Goal: Task Accomplishment & Management: Use online tool/utility

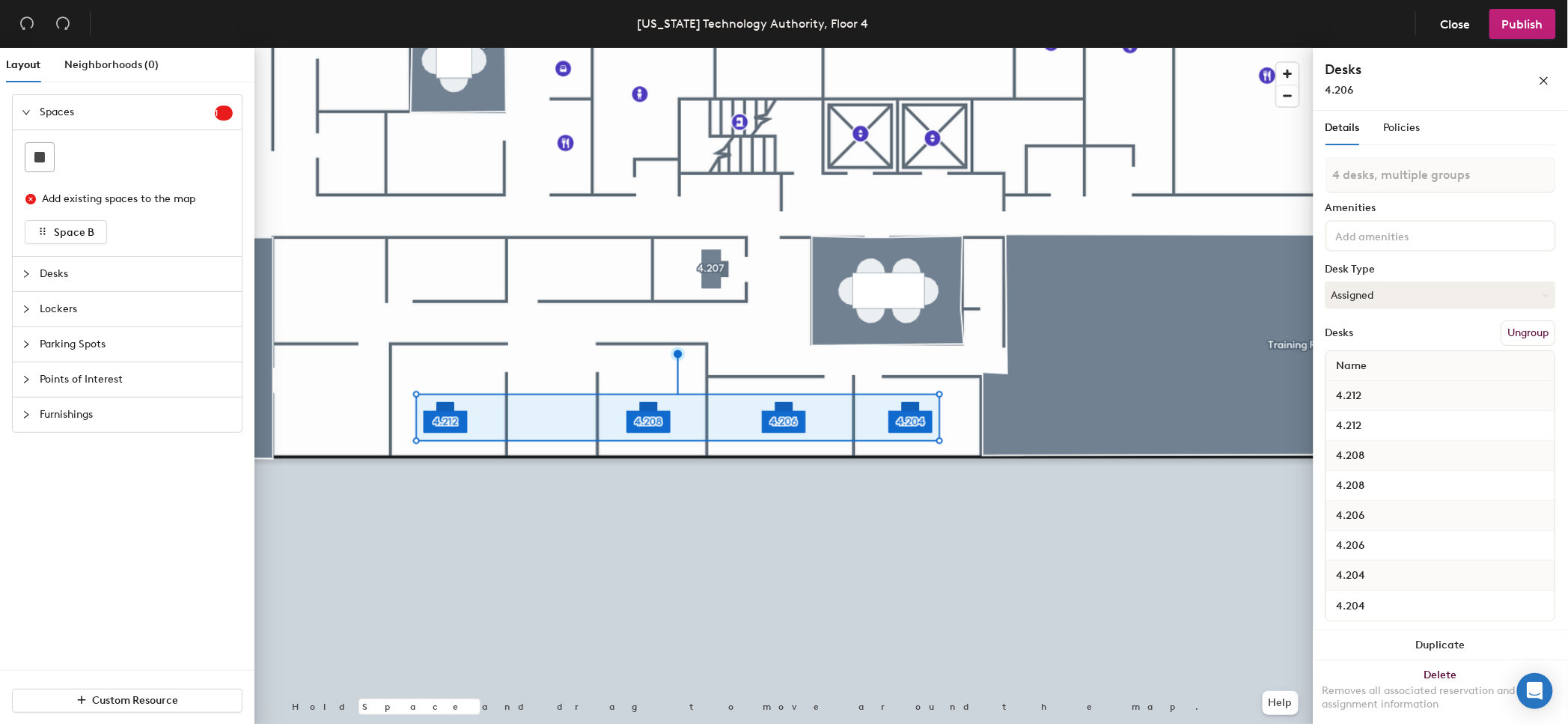
click at [535, 48] on div at bounding box center [784, 48] width 1059 height 0
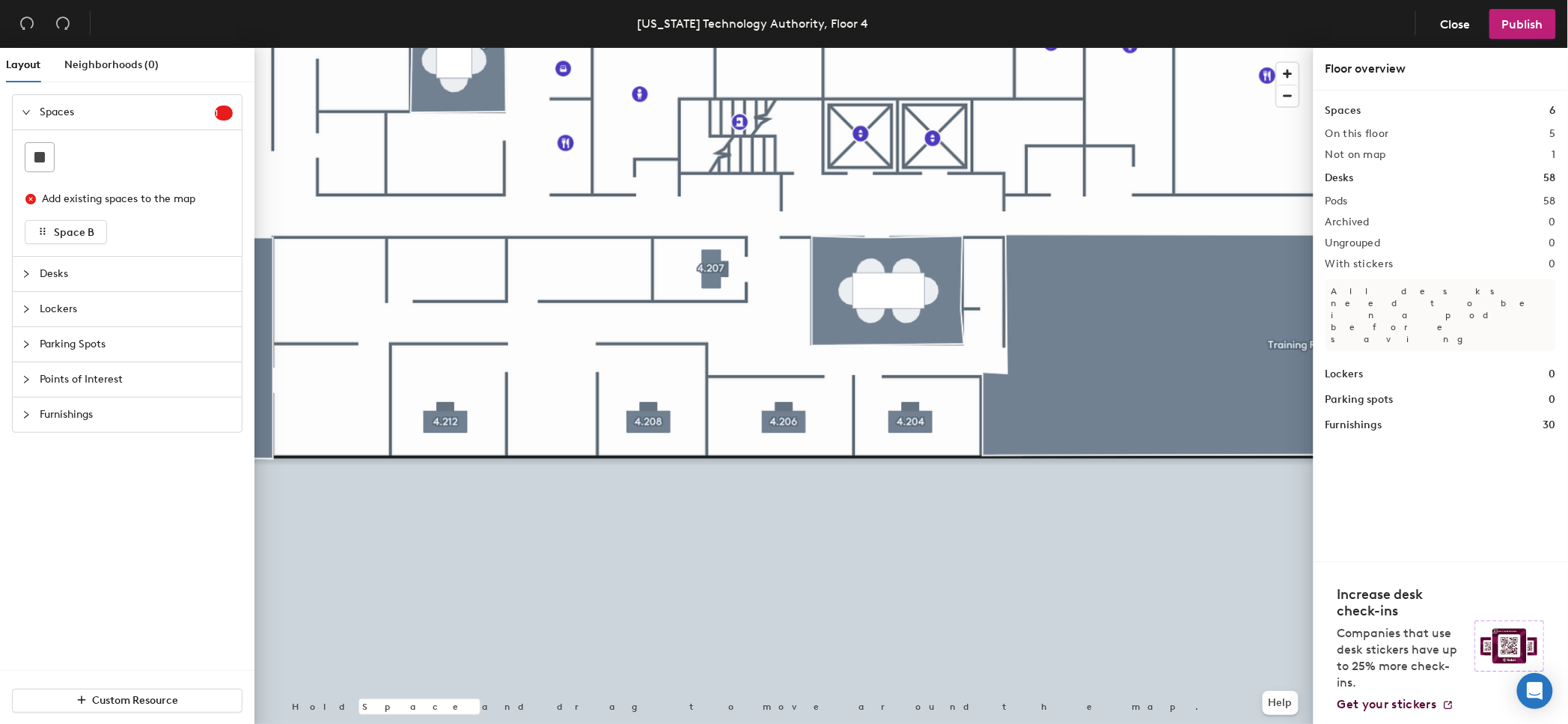
click at [451, 48] on div at bounding box center [784, 48] width 1059 height 0
click at [456, 48] on div at bounding box center [784, 48] width 1059 height 0
click at [800, 48] on div at bounding box center [784, 48] width 1059 height 0
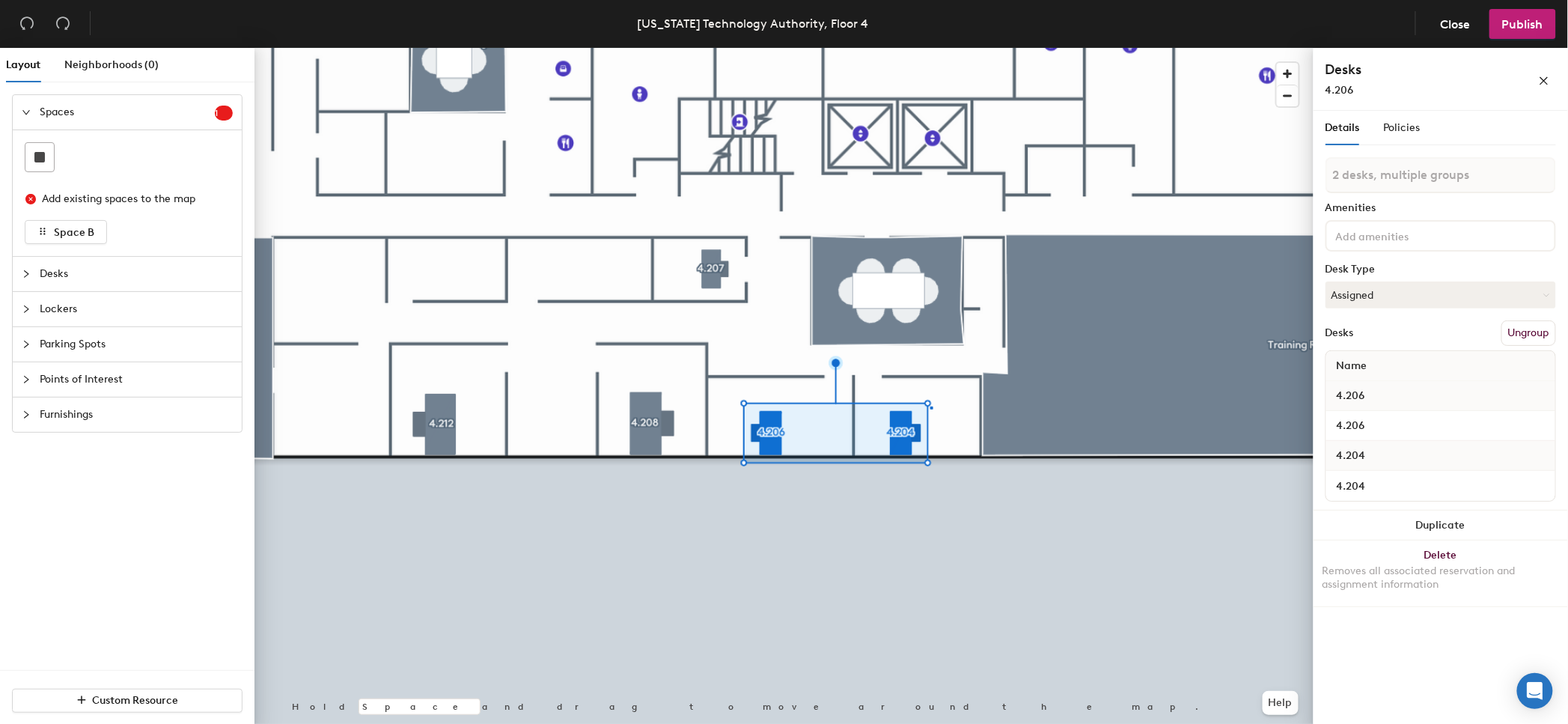
click at [931, 48] on div at bounding box center [784, 48] width 1059 height 0
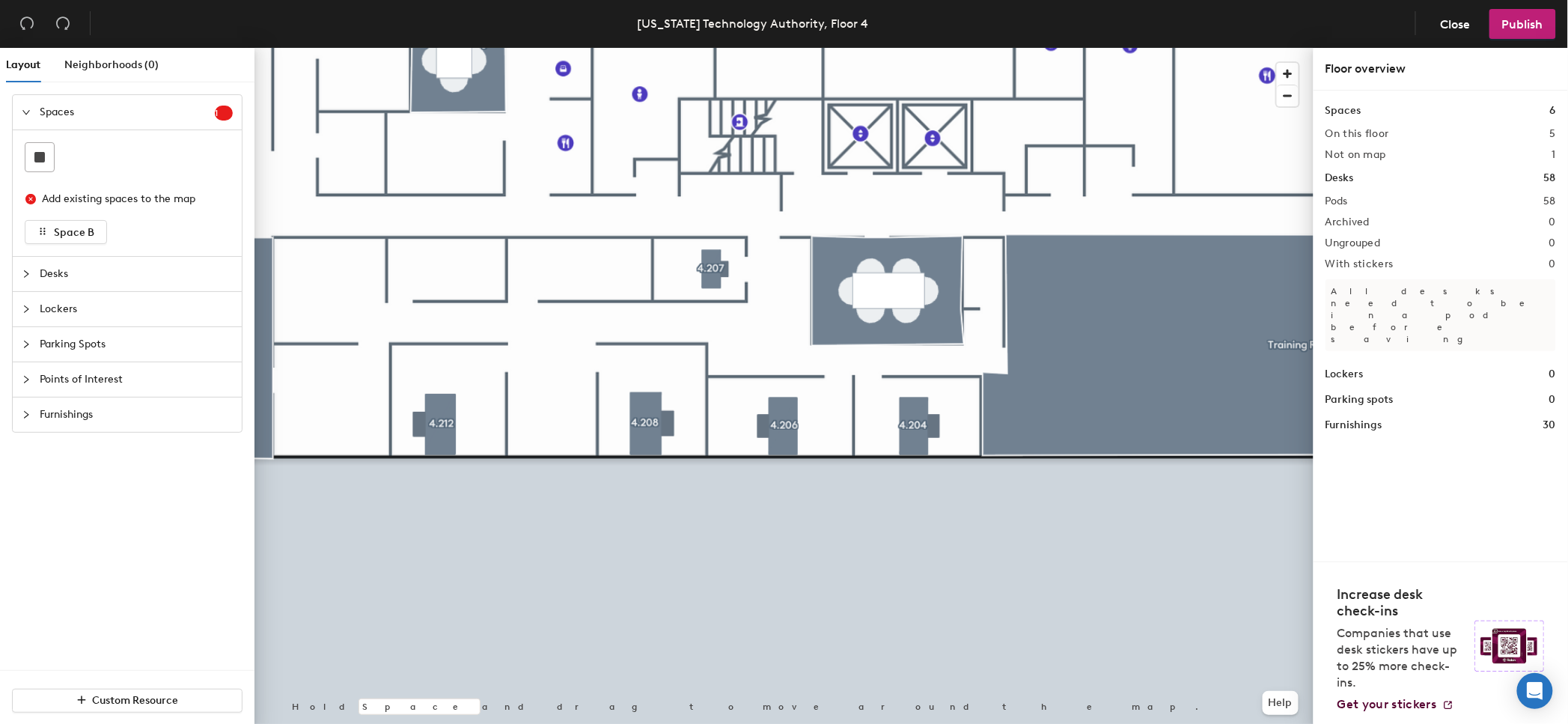
click at [711, 48] on div at bounding box center [784, 48] width 1059 height 0
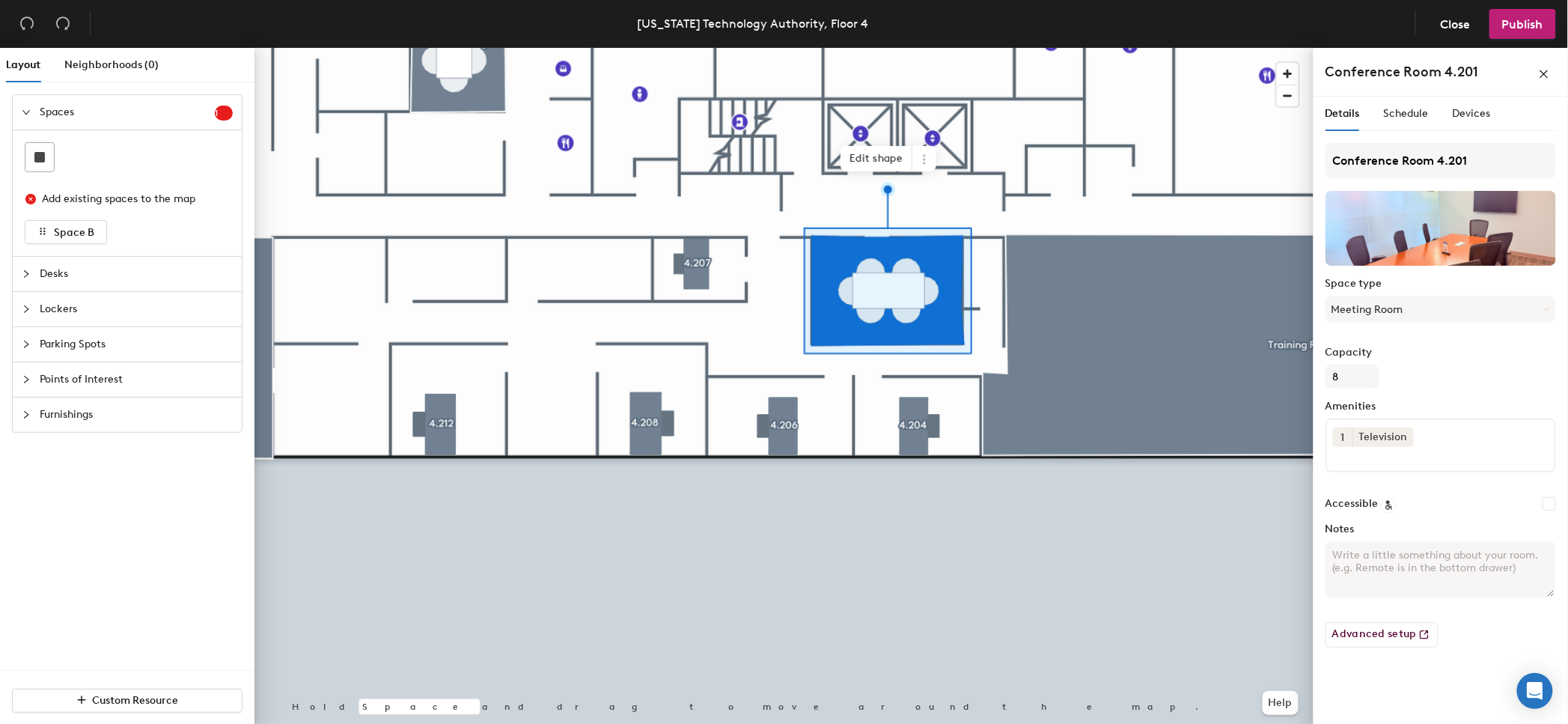
click at [866, 48] on div at bounding box center [784, 48] width 1059 height 0
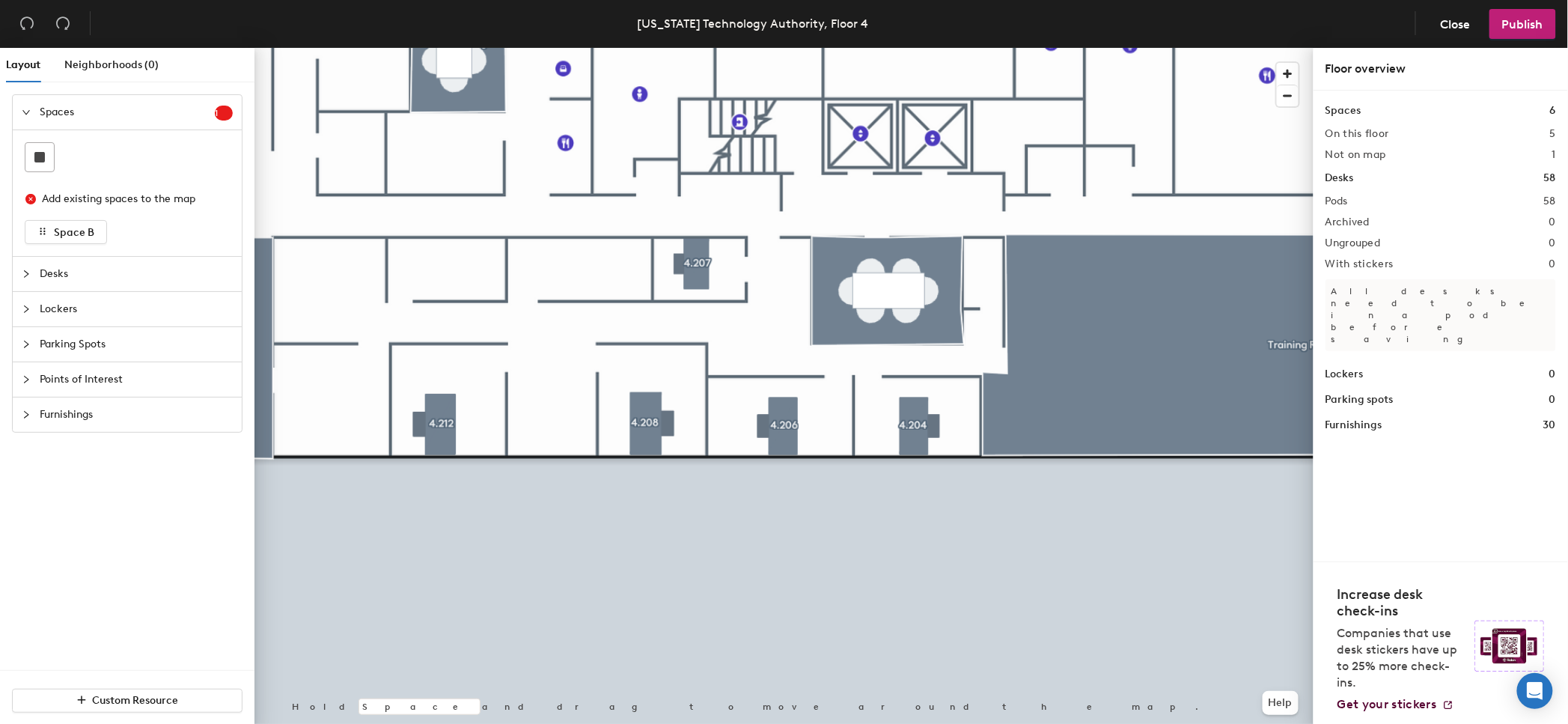
click at [49, 415] on span "Furnishings" at bounding box center [137, 414] width 194 height 35
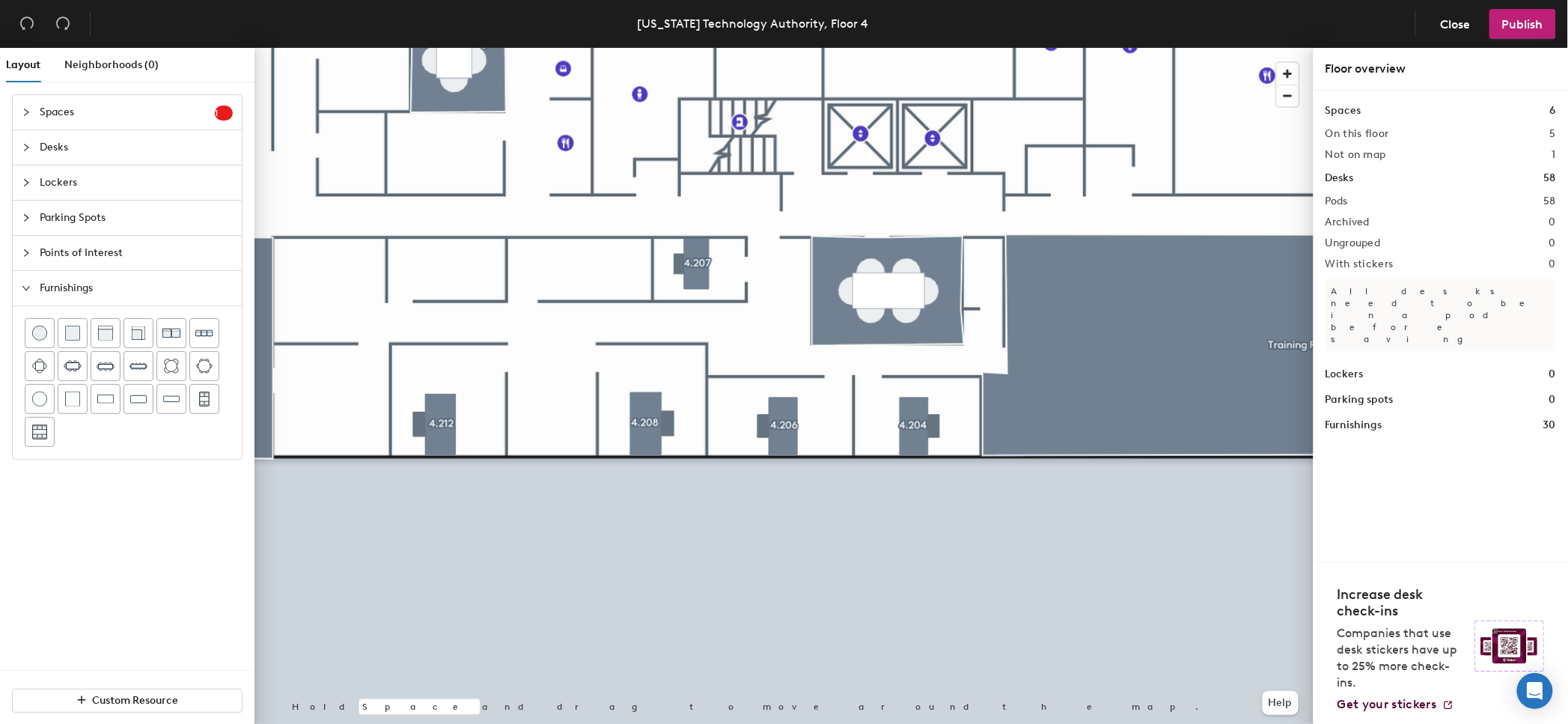
drag, startPoint x: 48, startPoint y: 153, endPoint x: 42, endPoint y: 139, distance: 15.2
click at [48, 151] on span "Desks" at bounding box center [137, 147] width 194 height 35
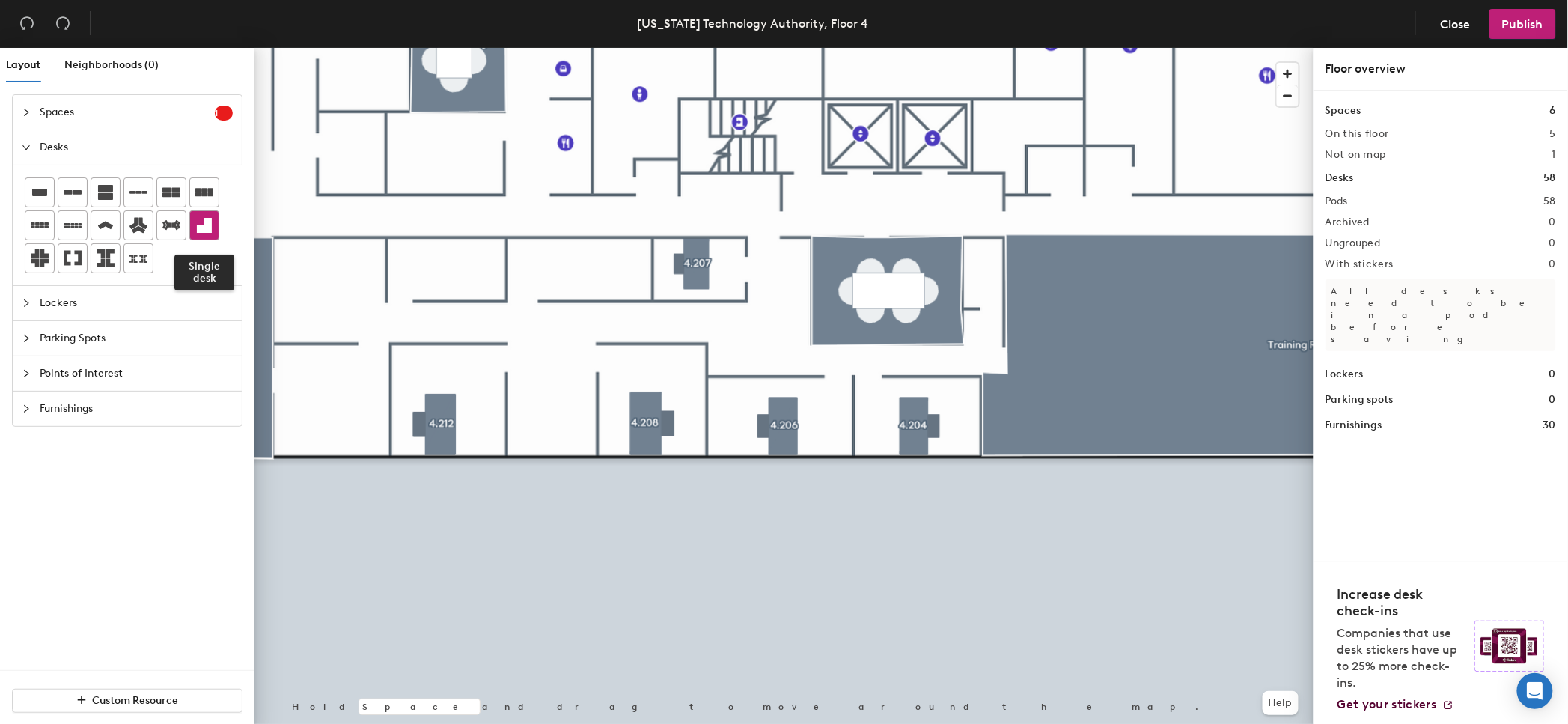
click at [209, 227] on icon at bounding box center [205, 226] width 15 height 15
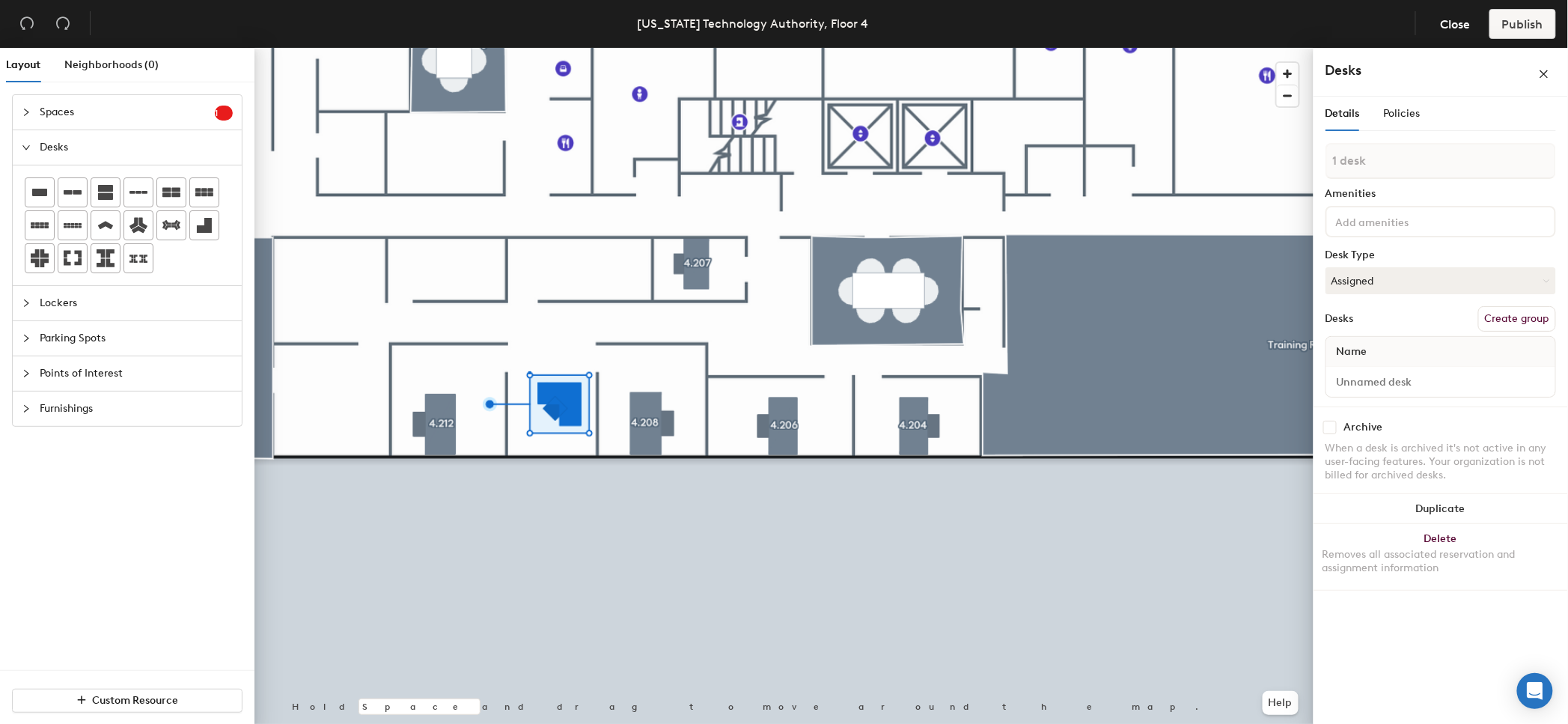
click at [529, 48] on div at bounding box center [784, 48] width 1059 height 0
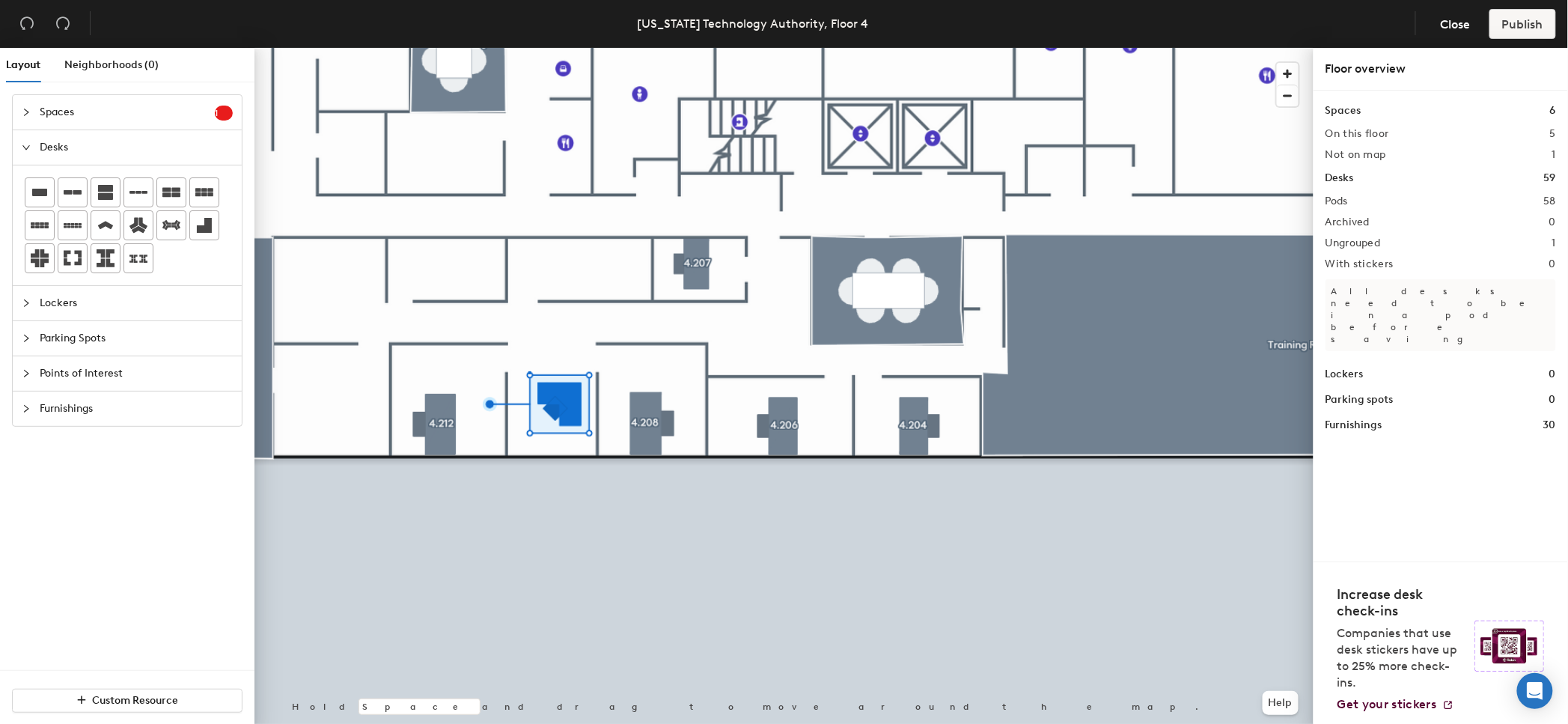
click at [529, 371] on div at bounding box center [531, 373] width 3 height 3
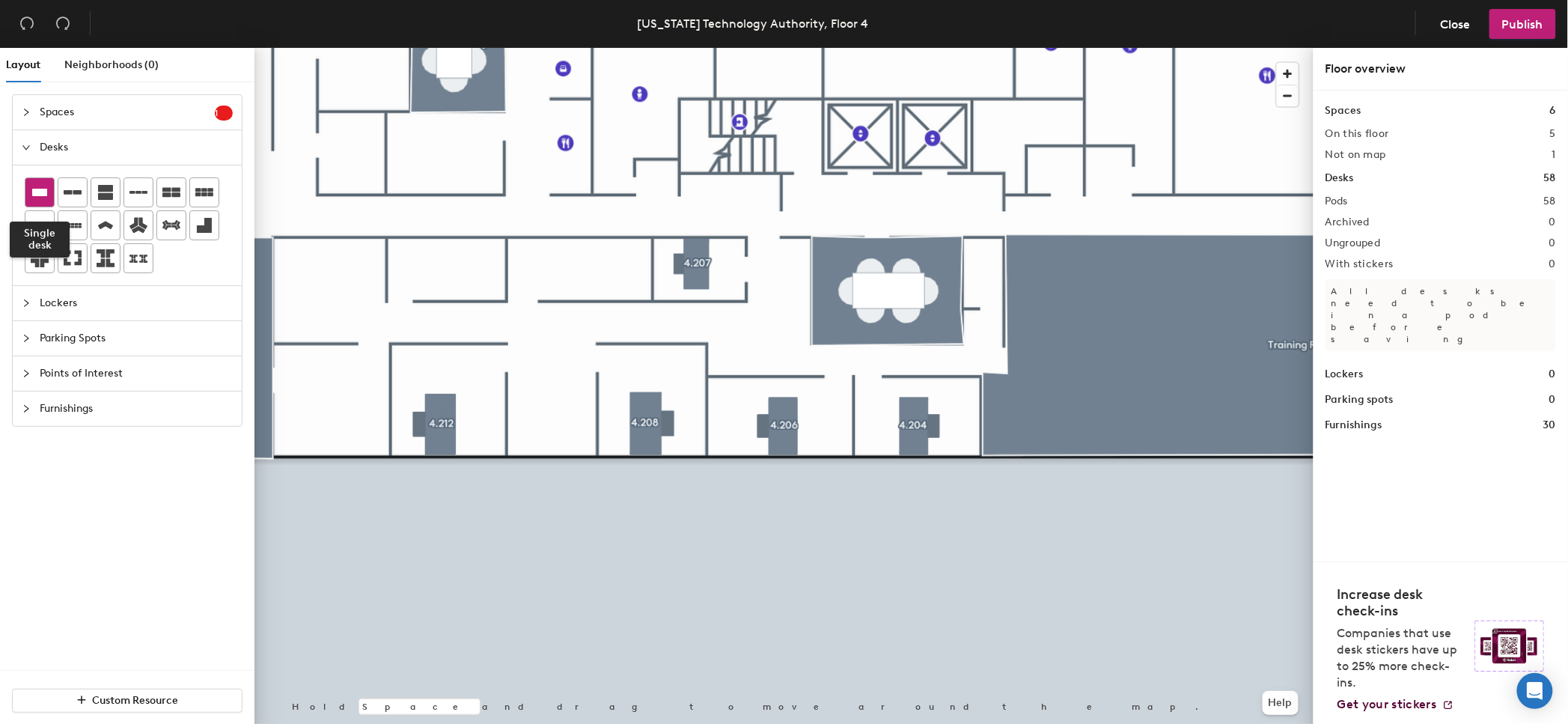
click at [36, 192] on icon at bounding box center [40, 192] width 15 height 8
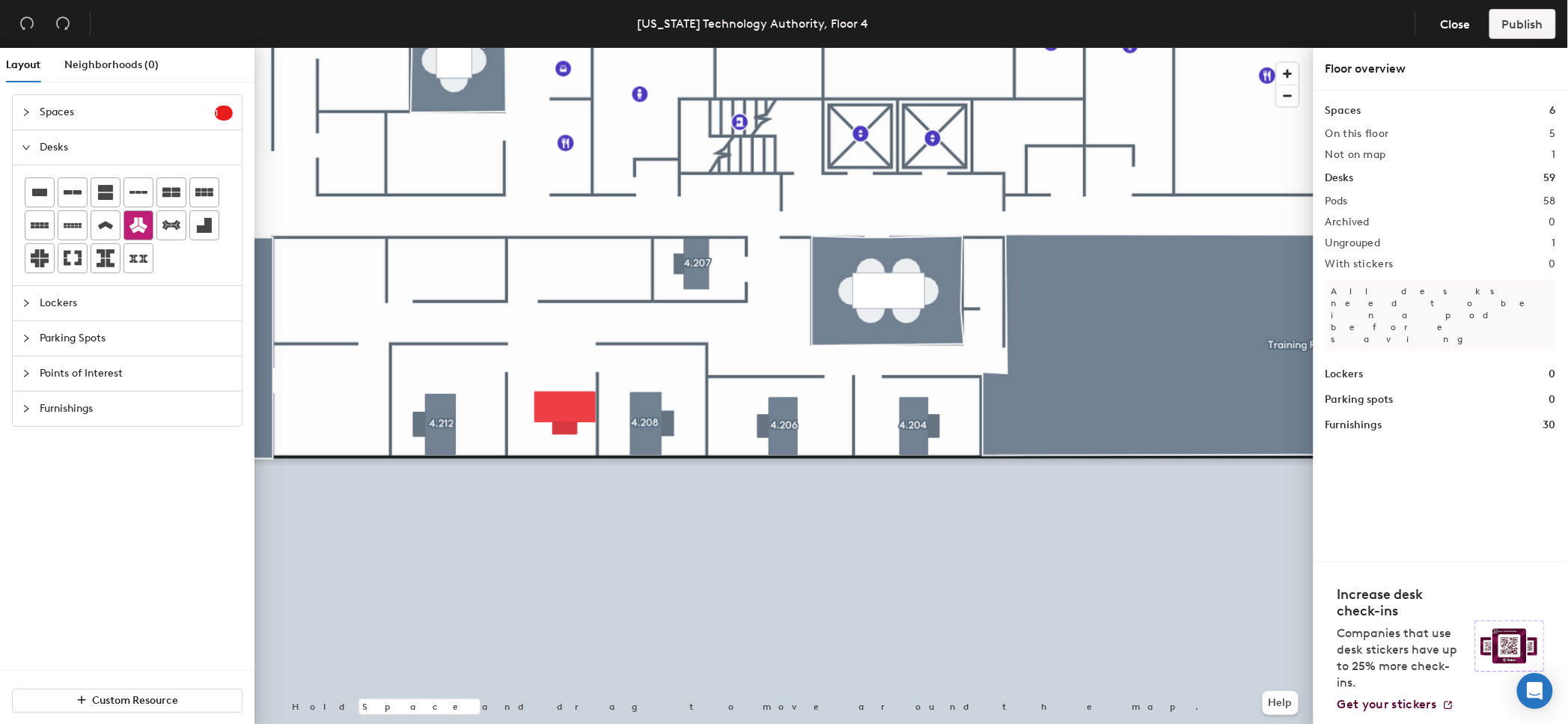
click at [554, 48] on div at bounding box center [784, 48] width 1059 height 0
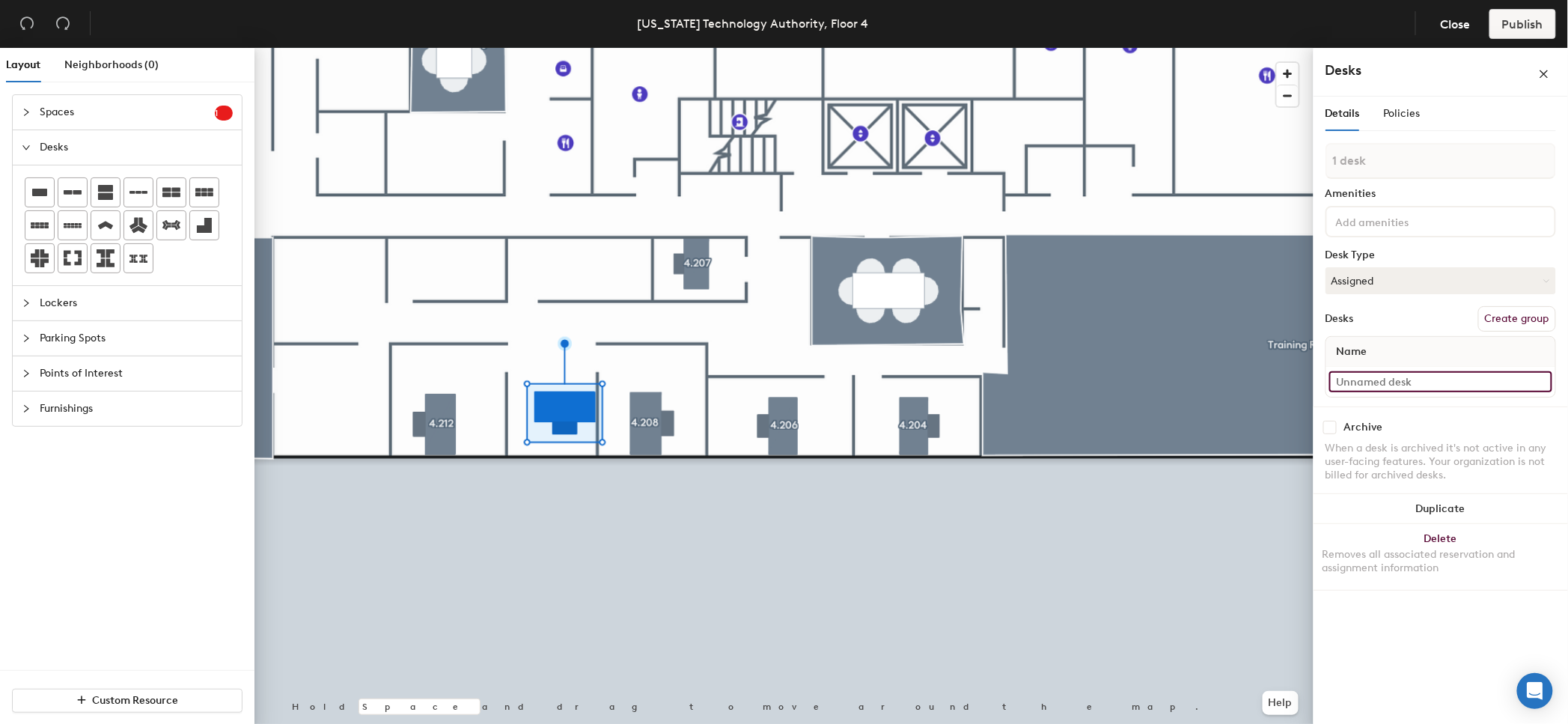
click at [1372, 379] on input at bounding box center [1441, 381] width 223 height 21
click at [567, 48] on div at bounding box center [784, 48] width 1059 height 0
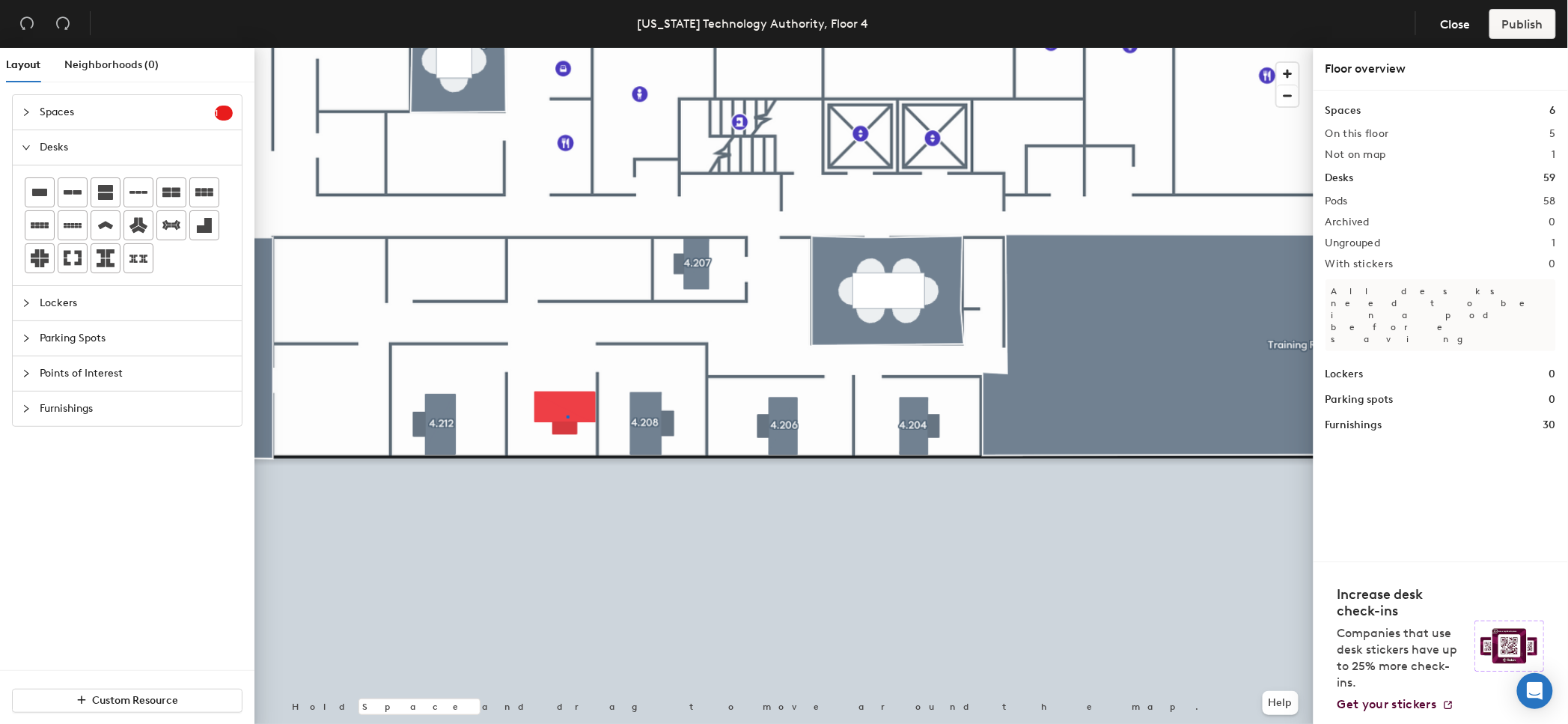
click at [567, 48] on div at bounding box center [784, 48] width 1059 height 0
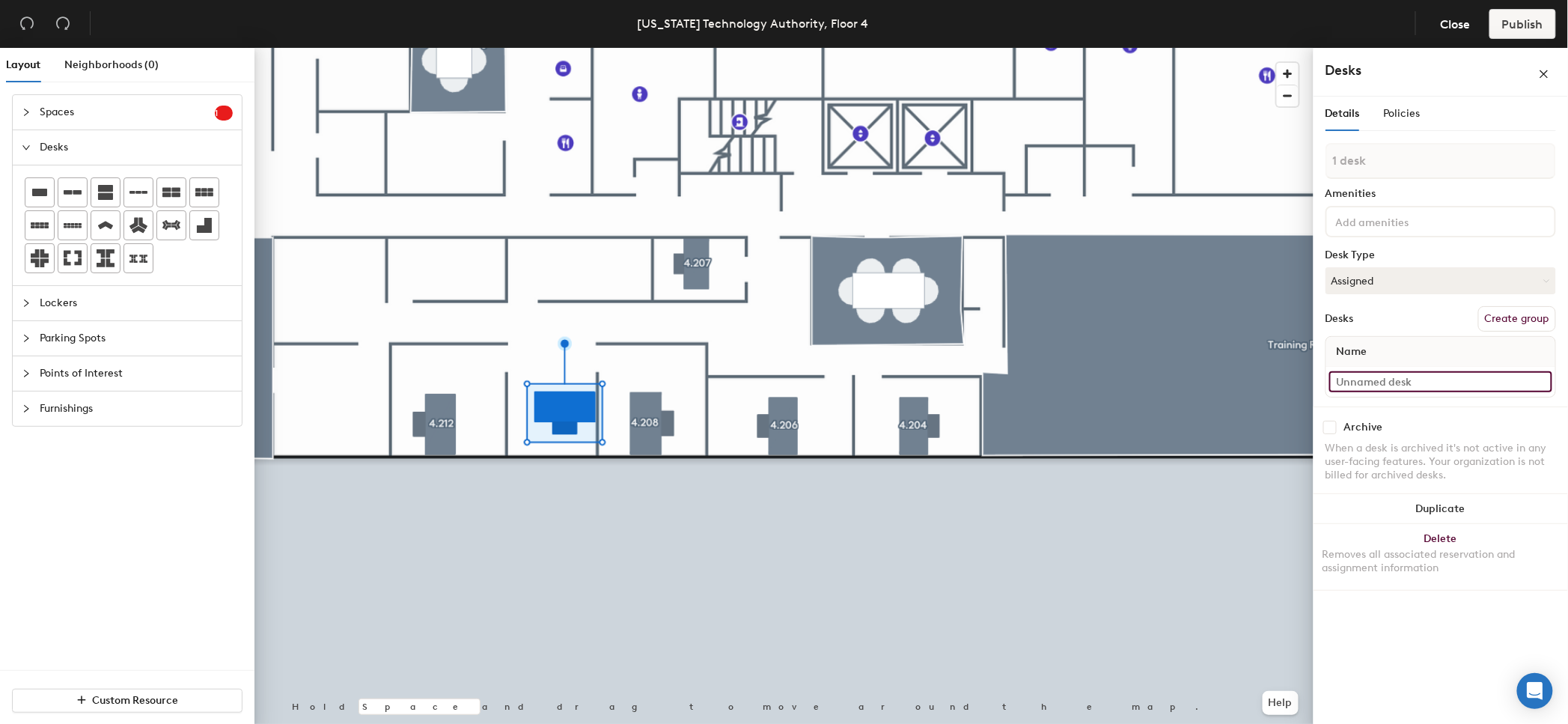
click at [1371, 383] on input at bounding box center [1441, 381] width 223 height 21
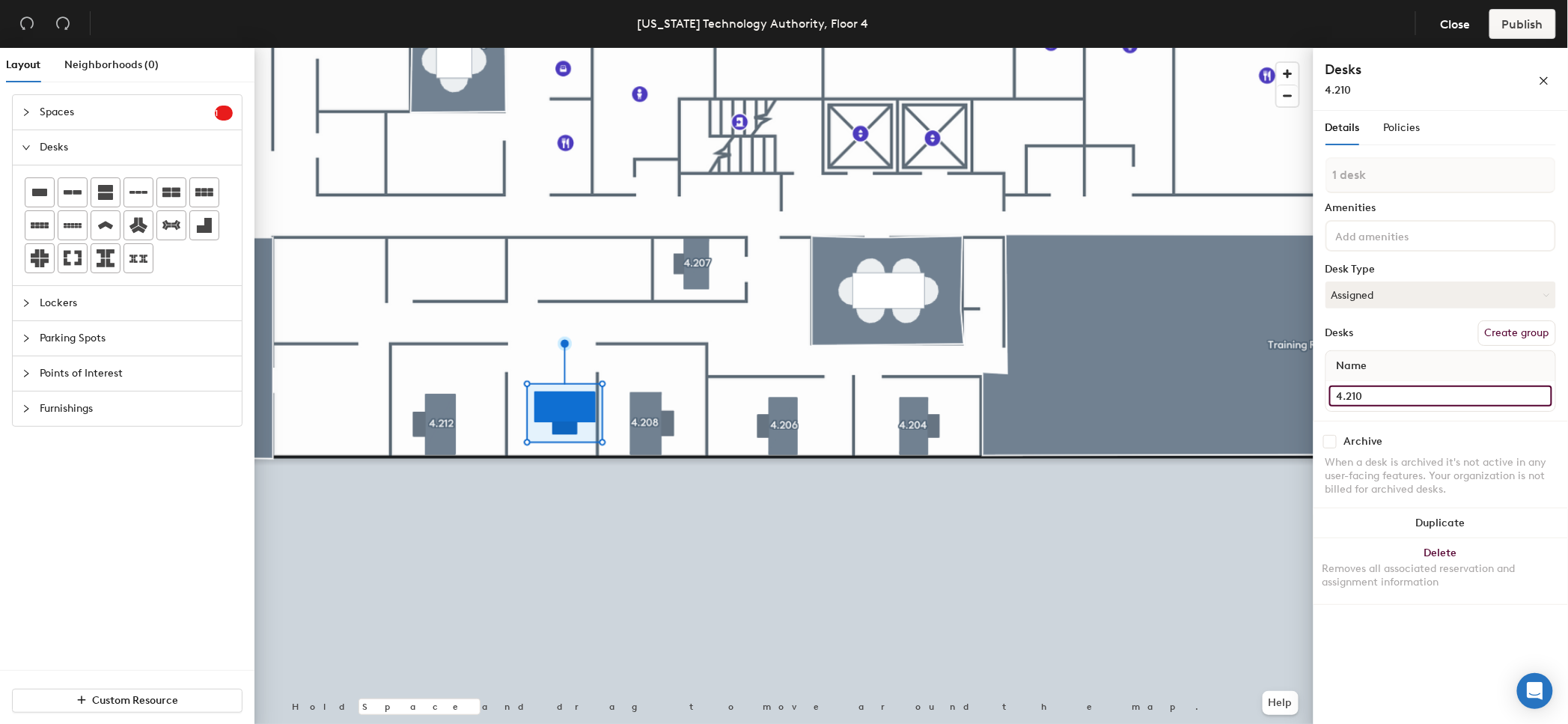
type input "4.210"
click at [1523, 327] on button "Create group" at bounding box center [1518, 333] width 78 height 25
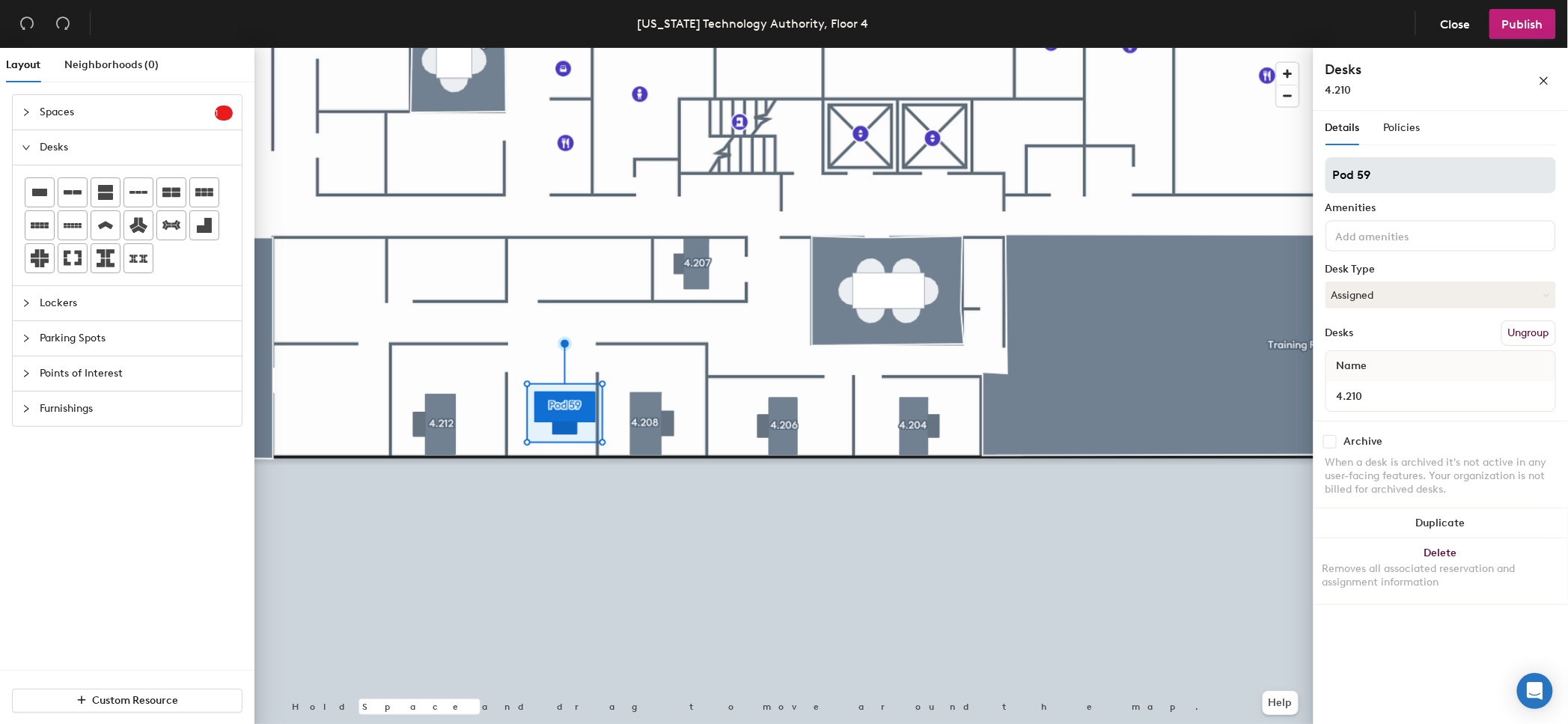
click at [1397, 175] on input "Pod 59" at bounding box center [1442, 175] width 231 height 36
click at [1397, 175] on input "Pod 59" at bounding box center [1442, 175] width 231 height 36
type input "4.210"
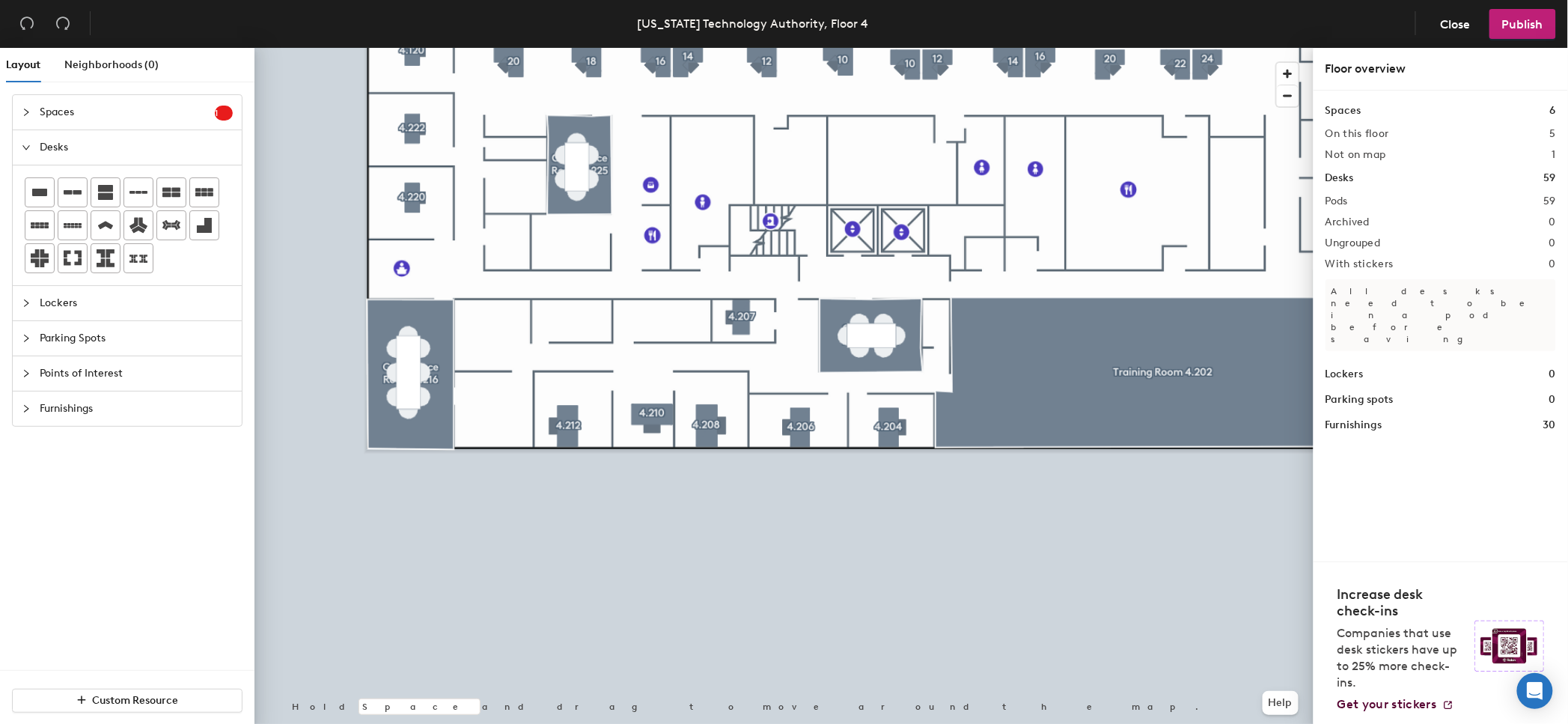
click at [789, 723] on html "Skip navigation Schedule Office People Analytics Visits Deliveries Services Man…" at bounding box center [784, 362] width 1568 height 724
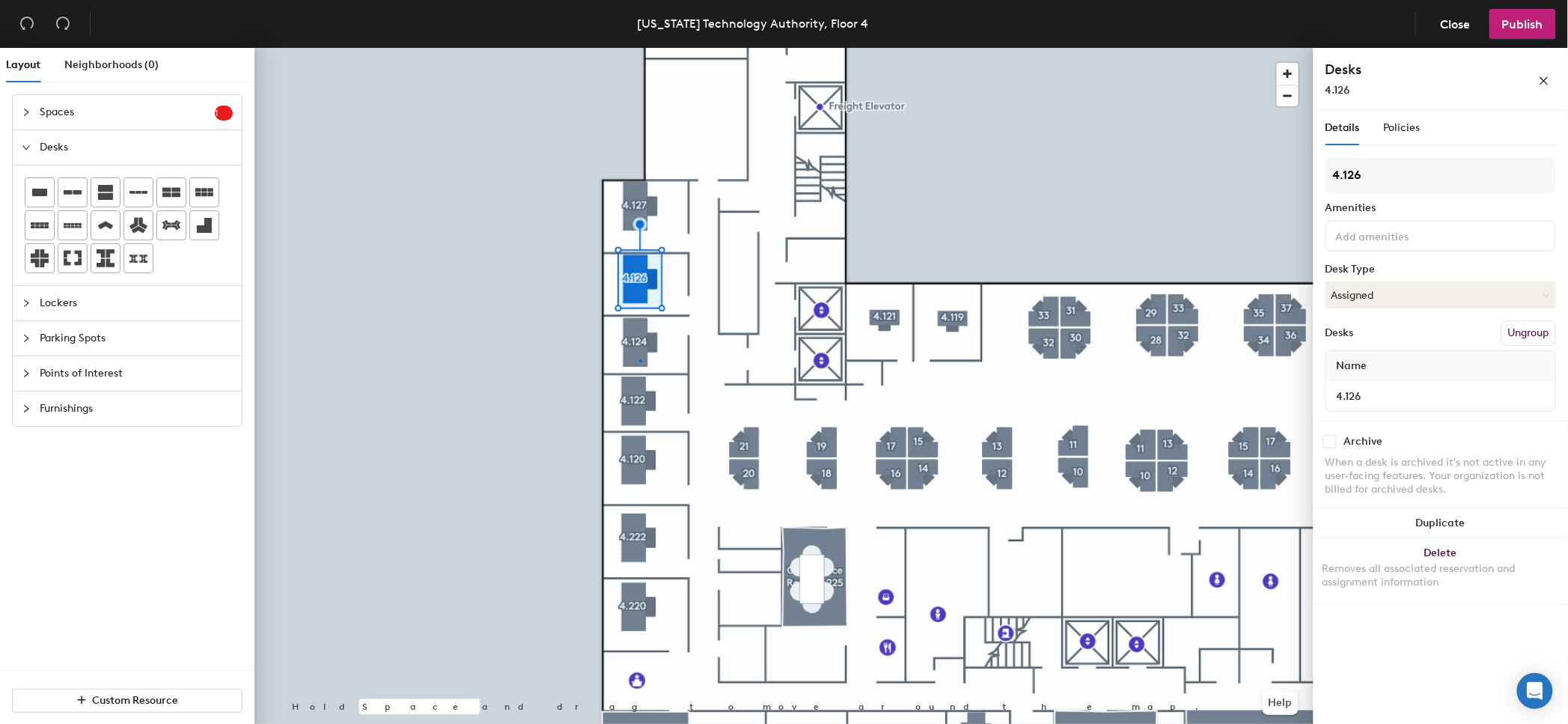
click at [640, 48] on div at bounding box center [784, 48] width 1059 height 0
click at [641, 48] on div at bounding box center [784, 48] width 1059 height 0
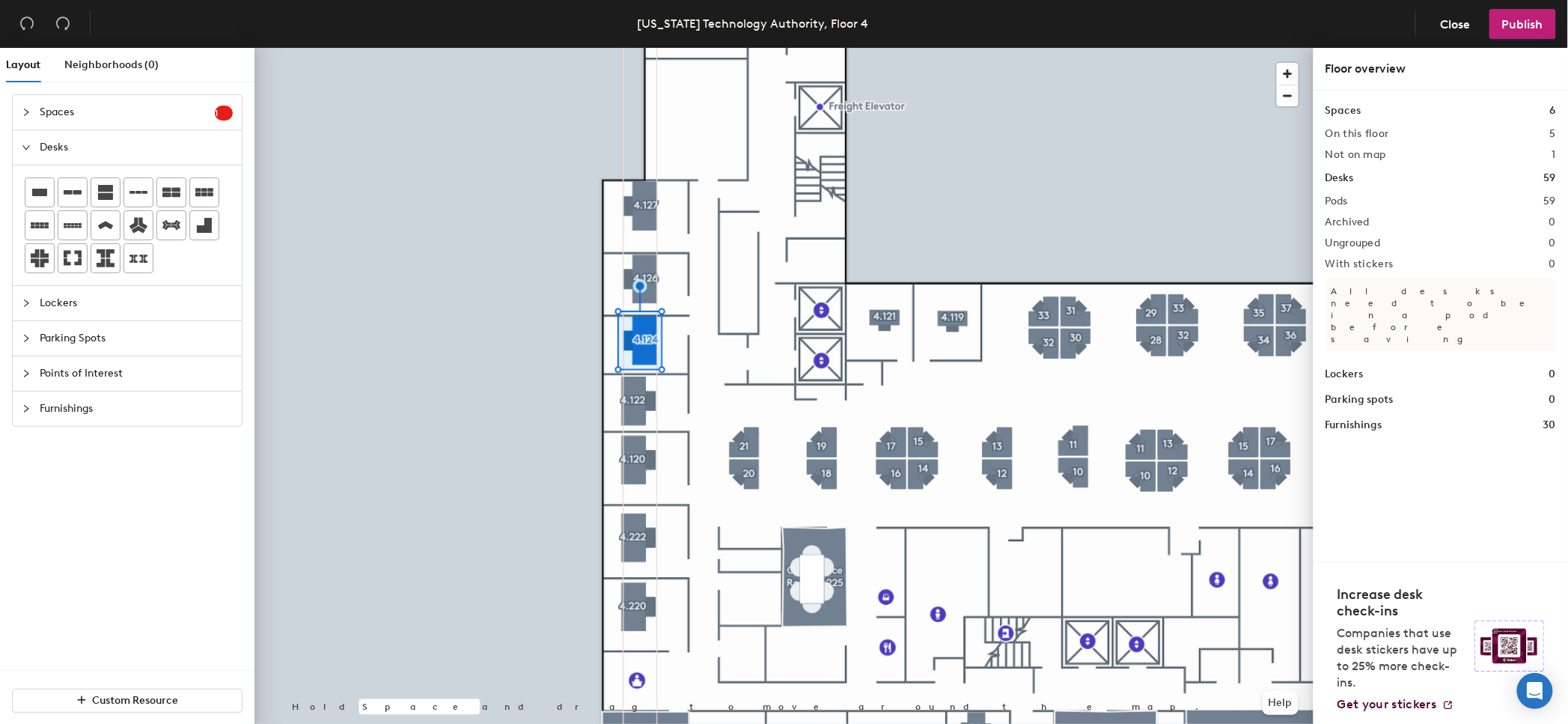
click at [643, 48] on div at bounding box center [784, 48] width 1059 height 0
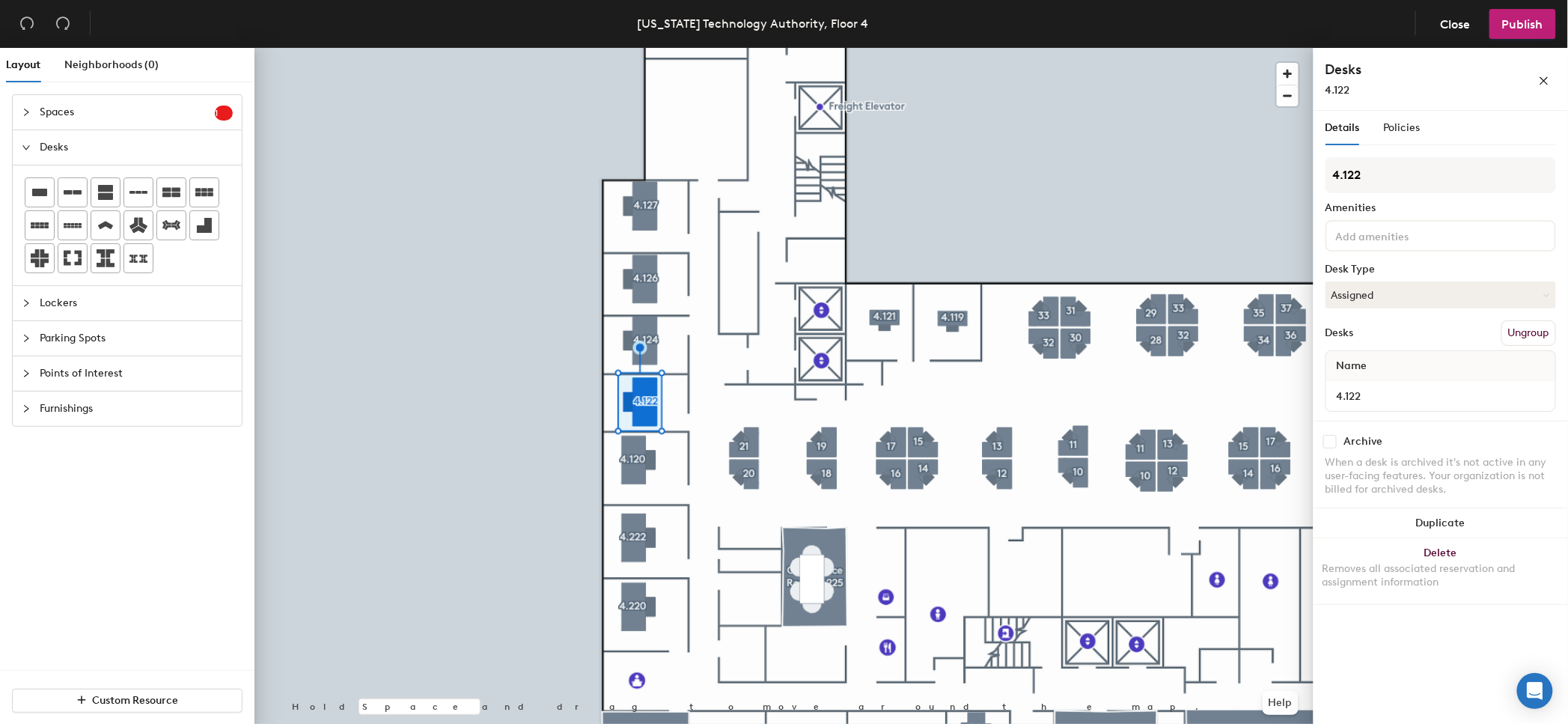
click at [638, 48] on div at bounding box center [784, 48] width 1059 height 0
click at [676, 48] on div at bounding box center [784, 48] width 1059 height 0
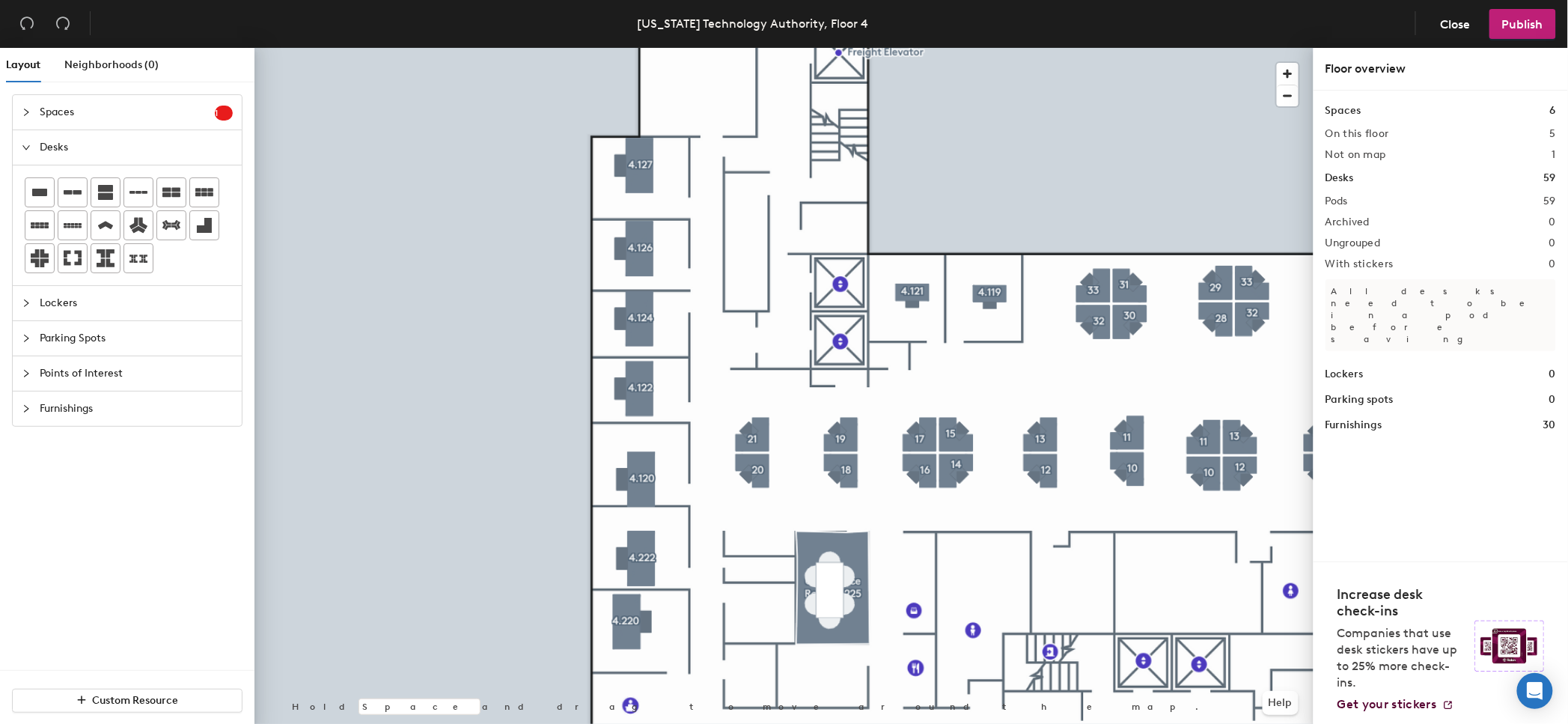
click at [1122, 34] on div "[US_STATE] Technology Authority, Floor 4 Close Publish Layout Neighborhoods (0)…" at bounding box center [784, 362] width 1568 height 724
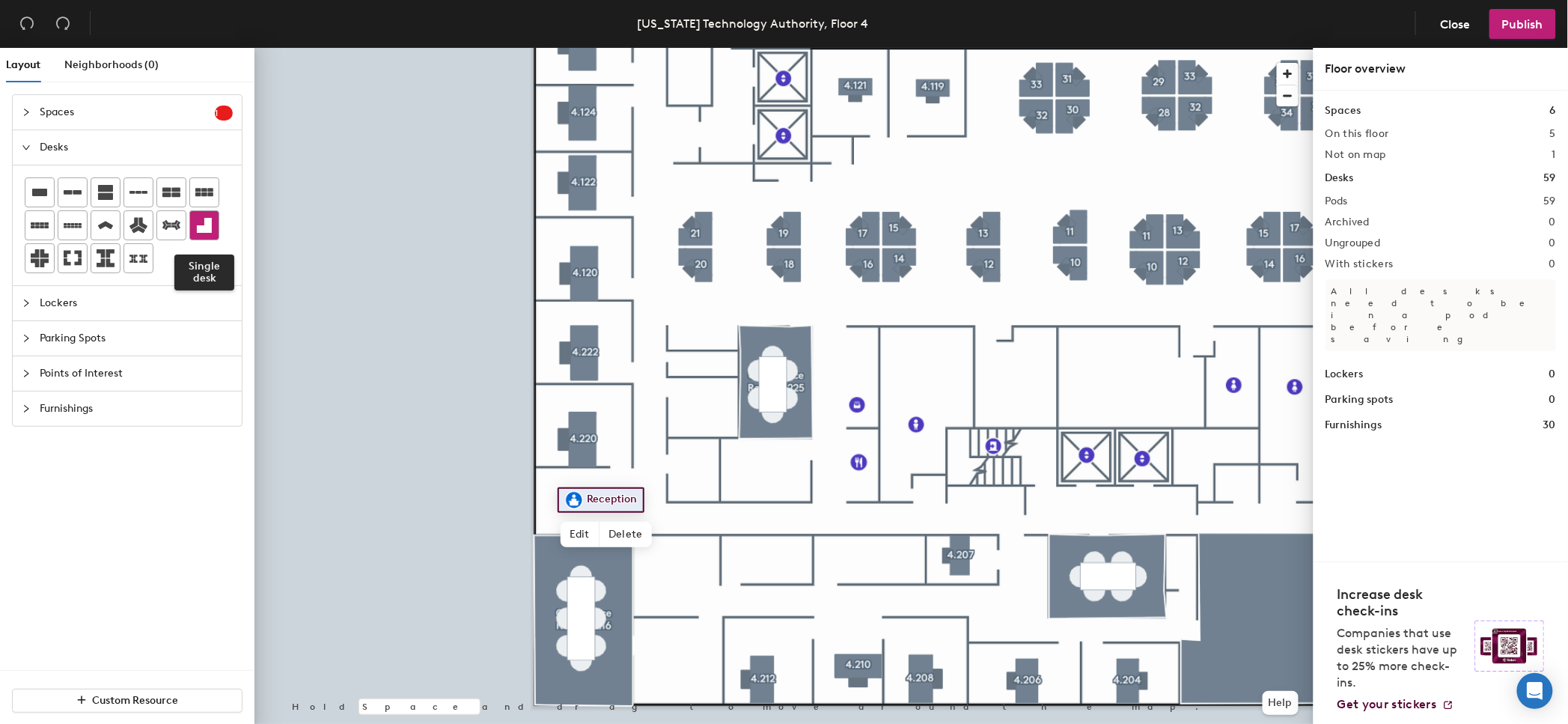
click at [194, 222] on div at bounding box center [205, 226] width 29 height 29
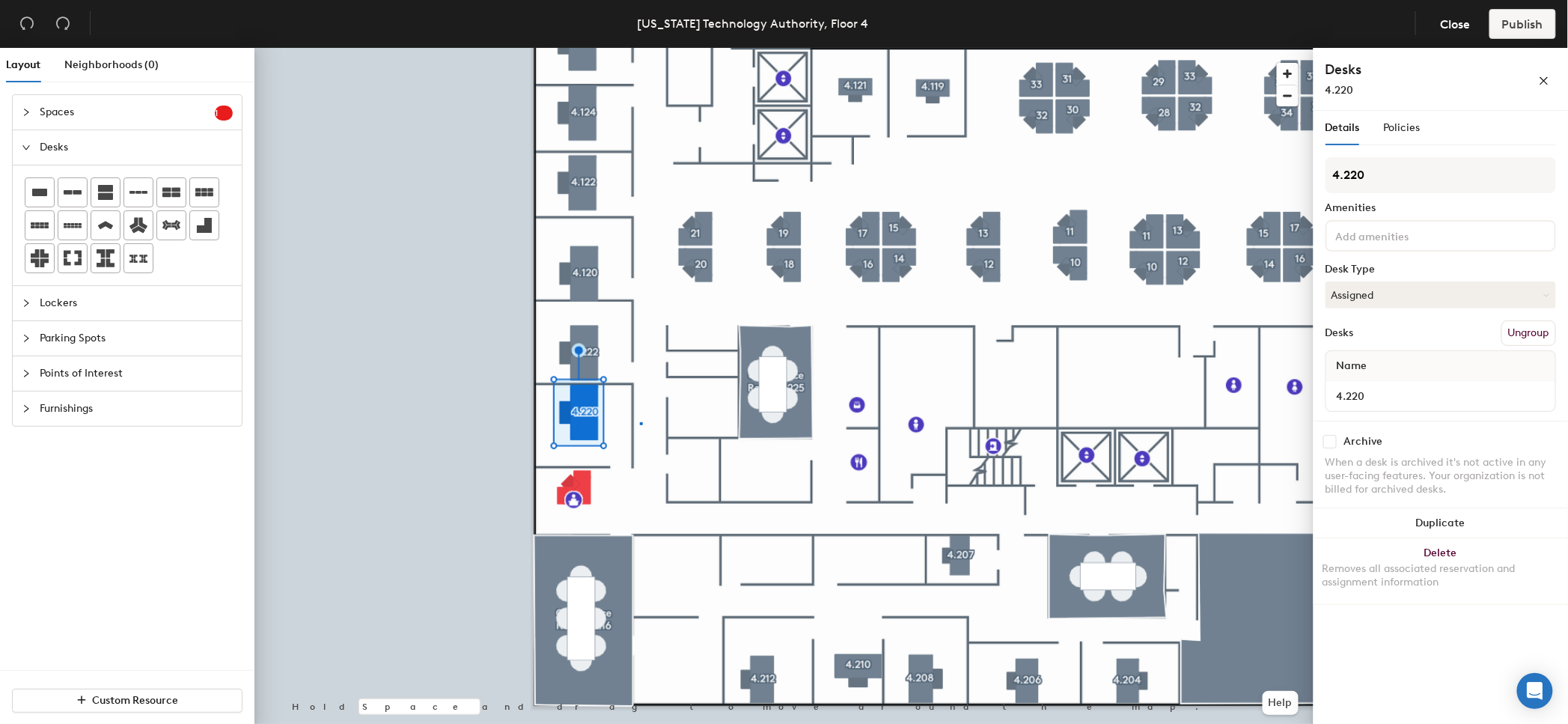
click at [640, 48] on div at bounding box center [784, 48] width 1059 height 0
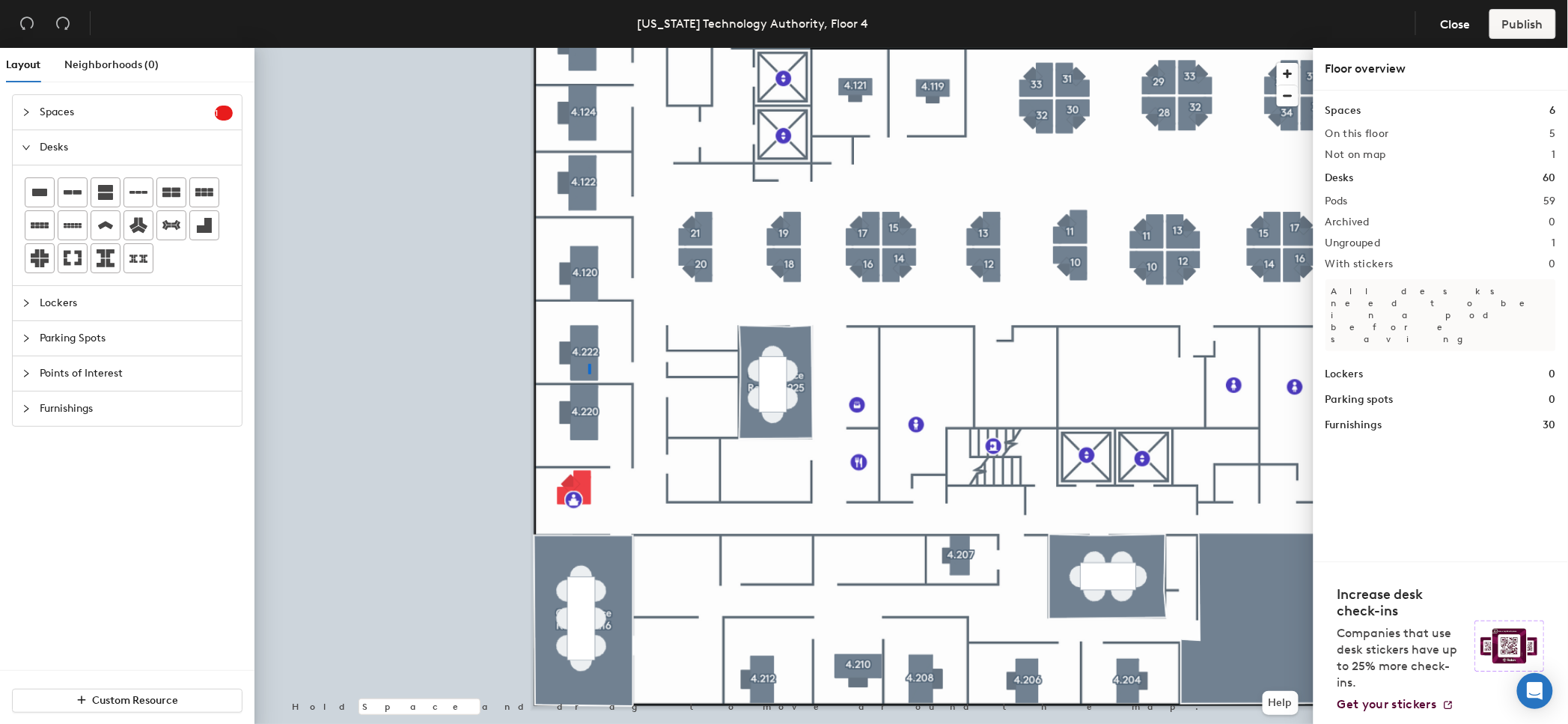
click at [588, 48] on div at bounding box center [784, 48] width 1059 height 0
click at [585, 48] on div at bounding box center [784, 48] width 1059 height 0
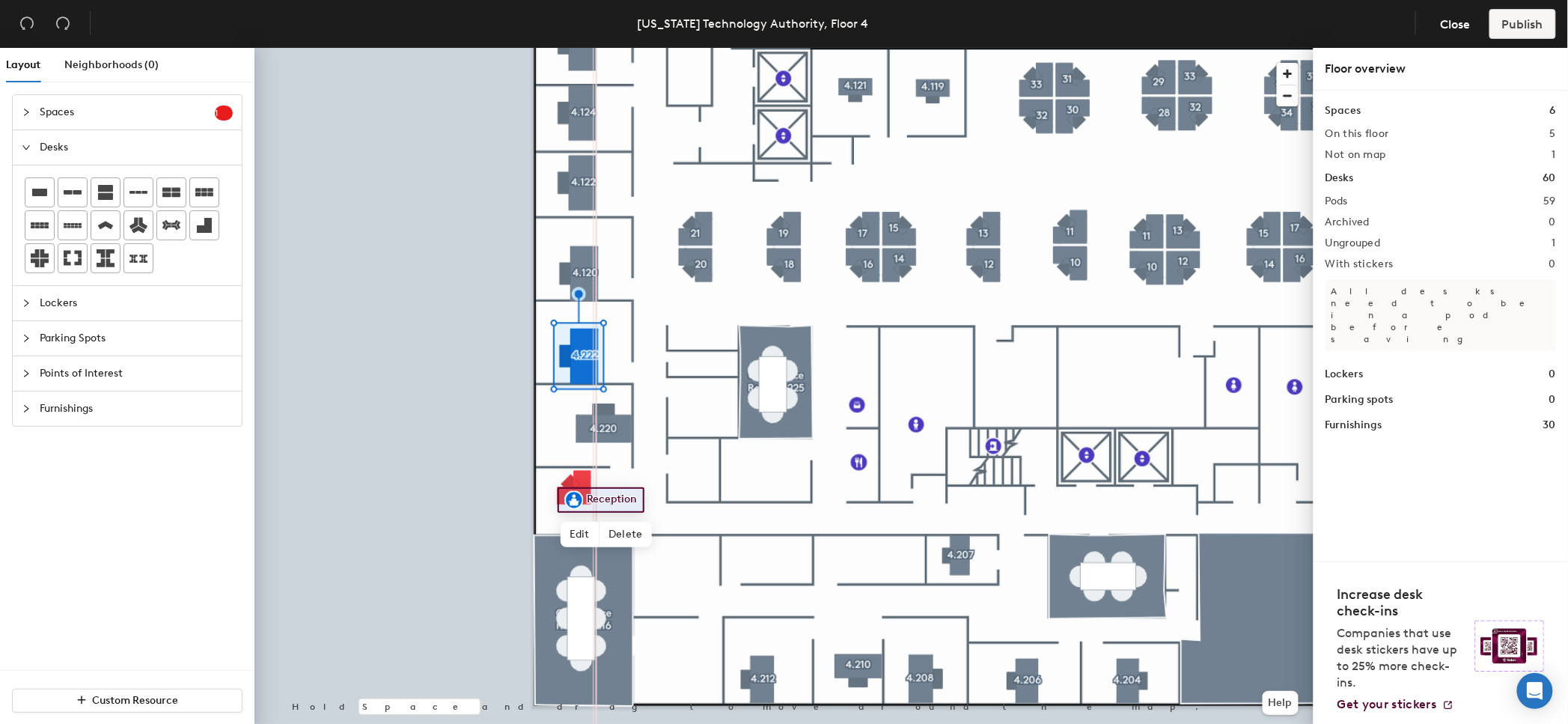
click at [579, 48] on div at bounding box center [784, 48] width 1059 height 0
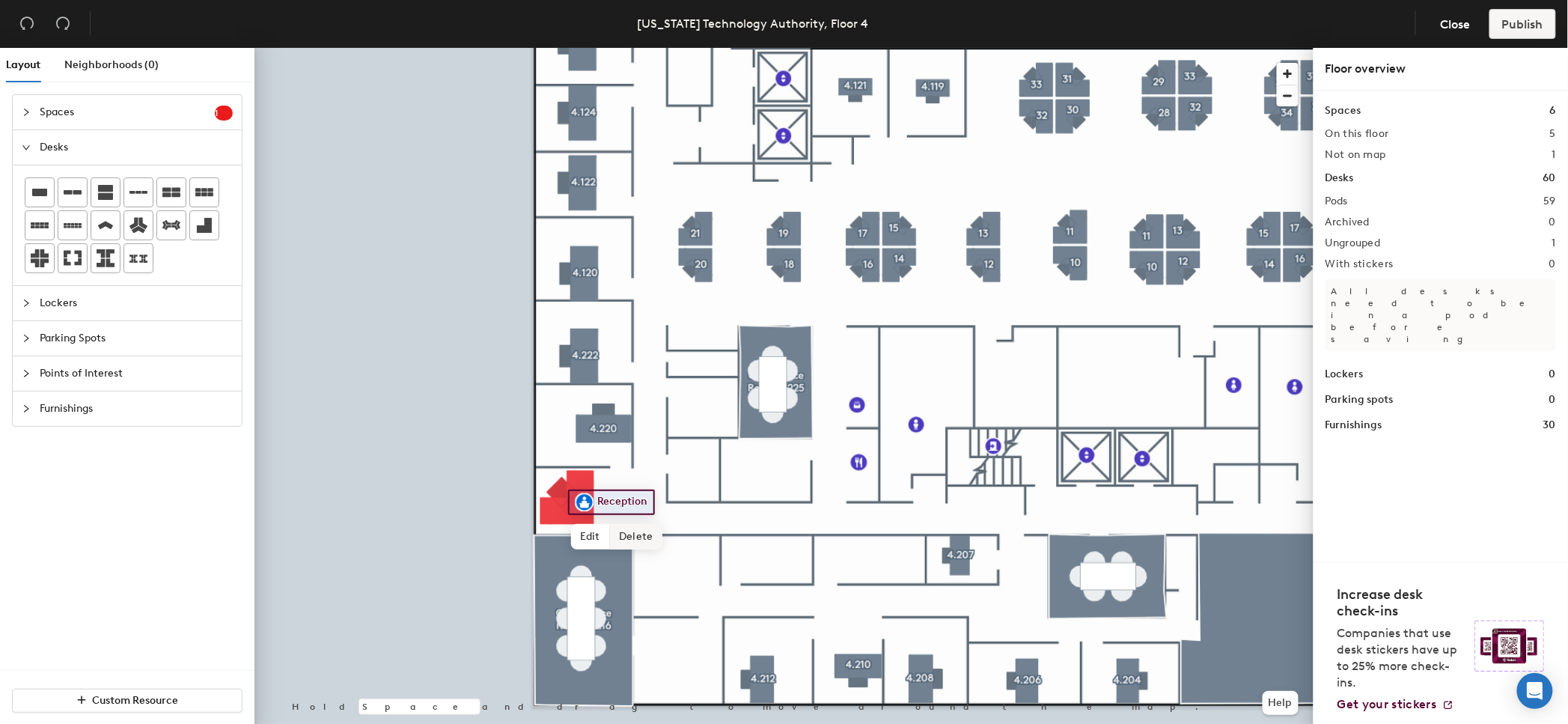
click at [643, 529] on span "Delete" at bounding box center [637, 536] width 53 height 25
click at [573, 48] on div at bounding box center [784, 48] width 1059 height 0
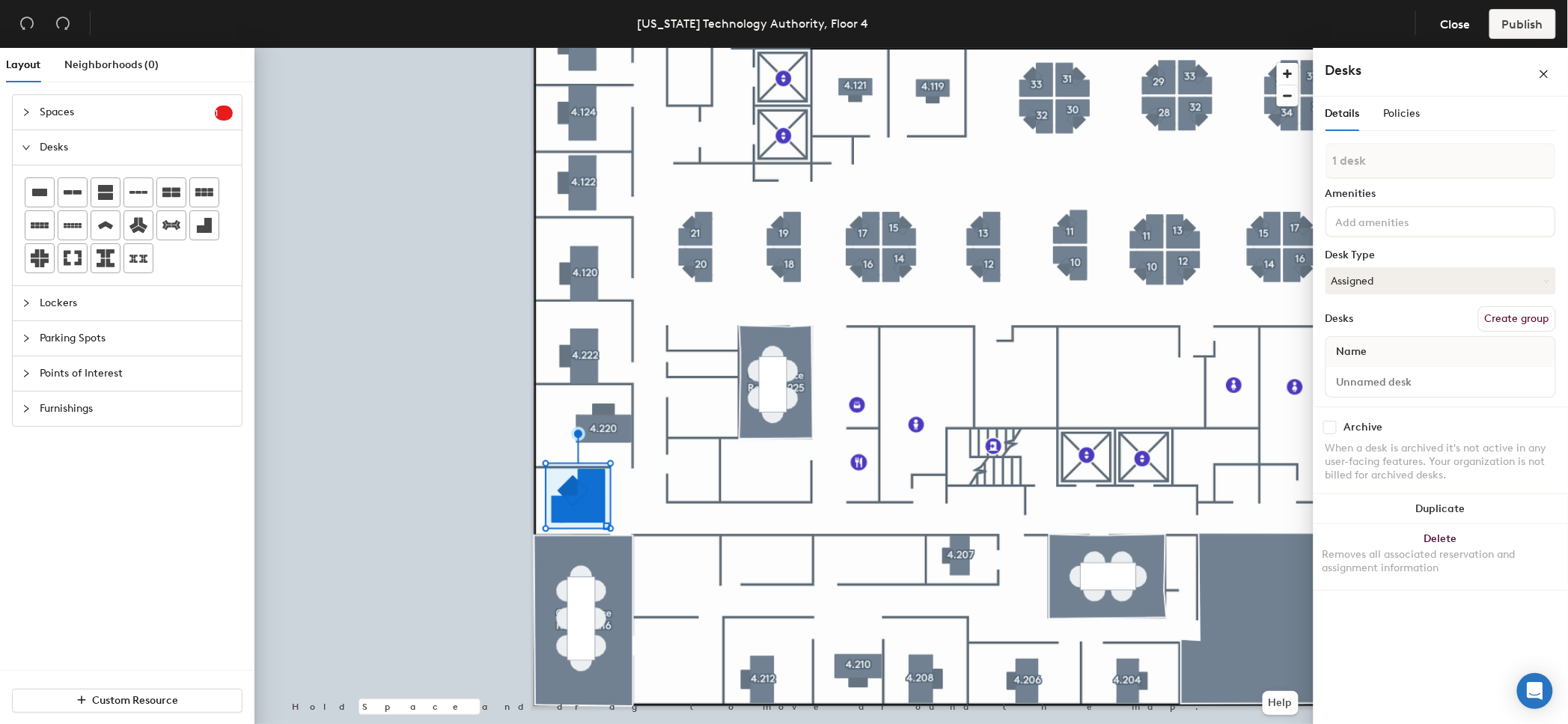
click at [604, 48] on div at bounding box center [784, 48] width 1059 height 0
click at [611, 529] on div at bounding box center [613, 530] width 3 height 3
click at [605, 48] on div at bounding box center [784, 48] width 1059 height 0
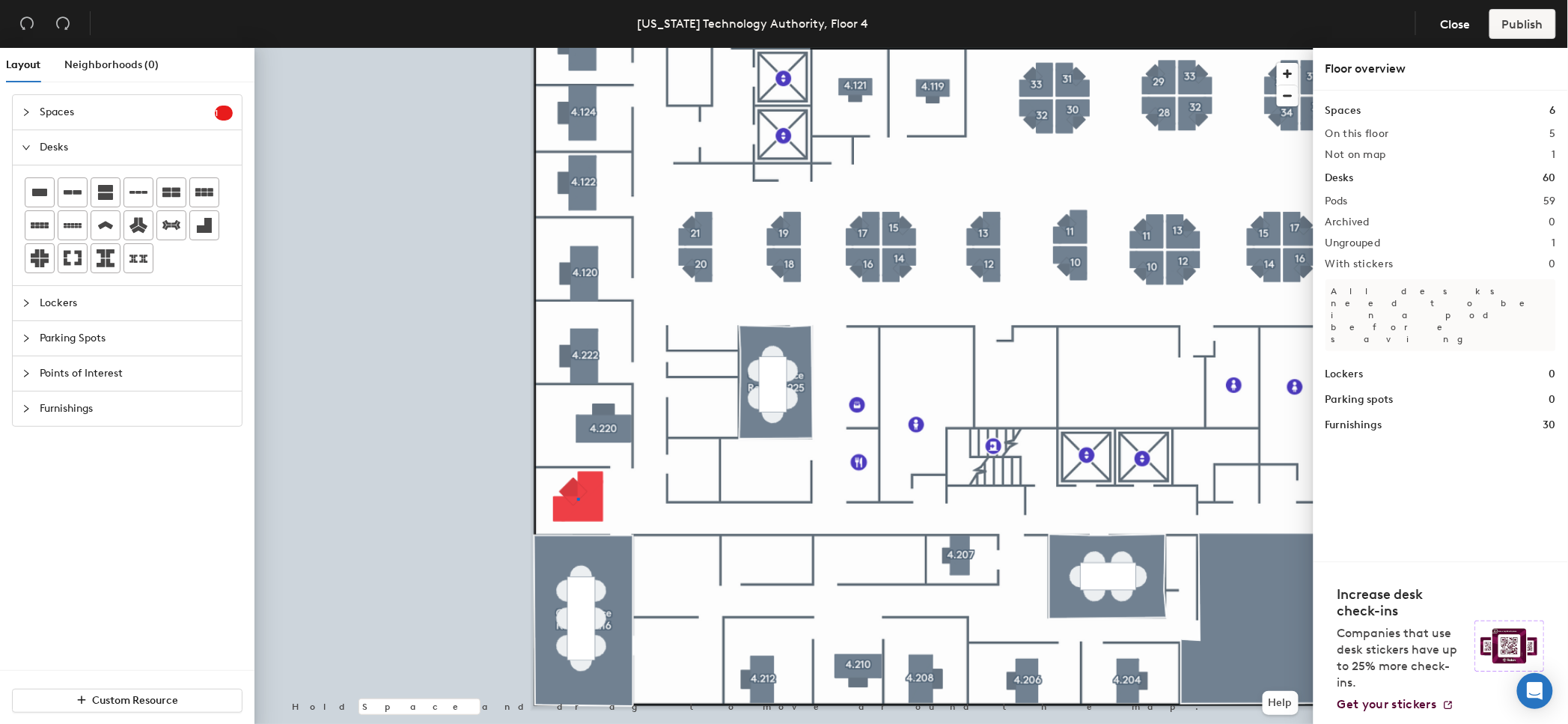
click at [577, 48] on div at bounding box center [784, 48] width 1059 height 0
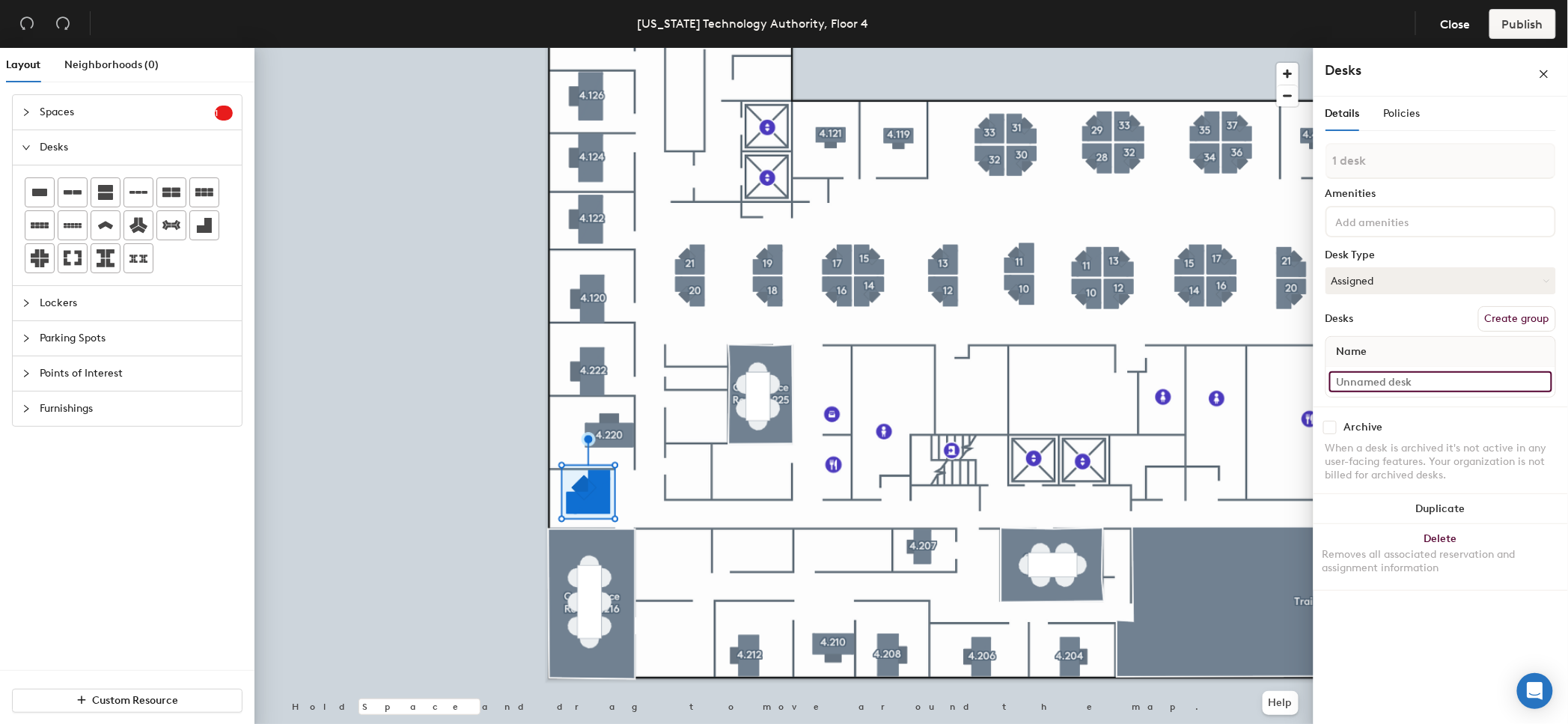
click at [1372, 372] on input at bounding box center [1441, 381] width 223 height 21
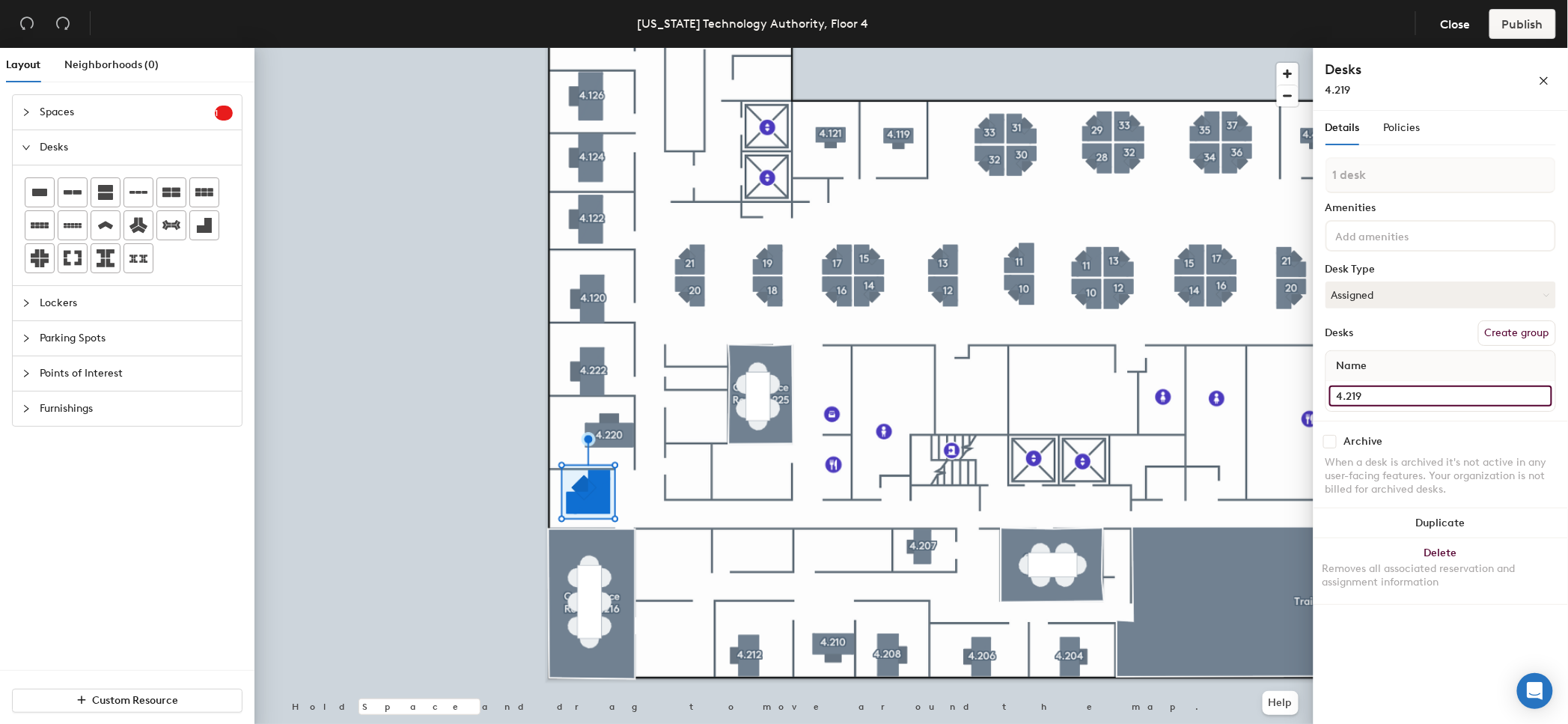
type input "4.219"
click at [1498, 324] on button "Create group" at bounding box center [1518, 333] width 78 height 25
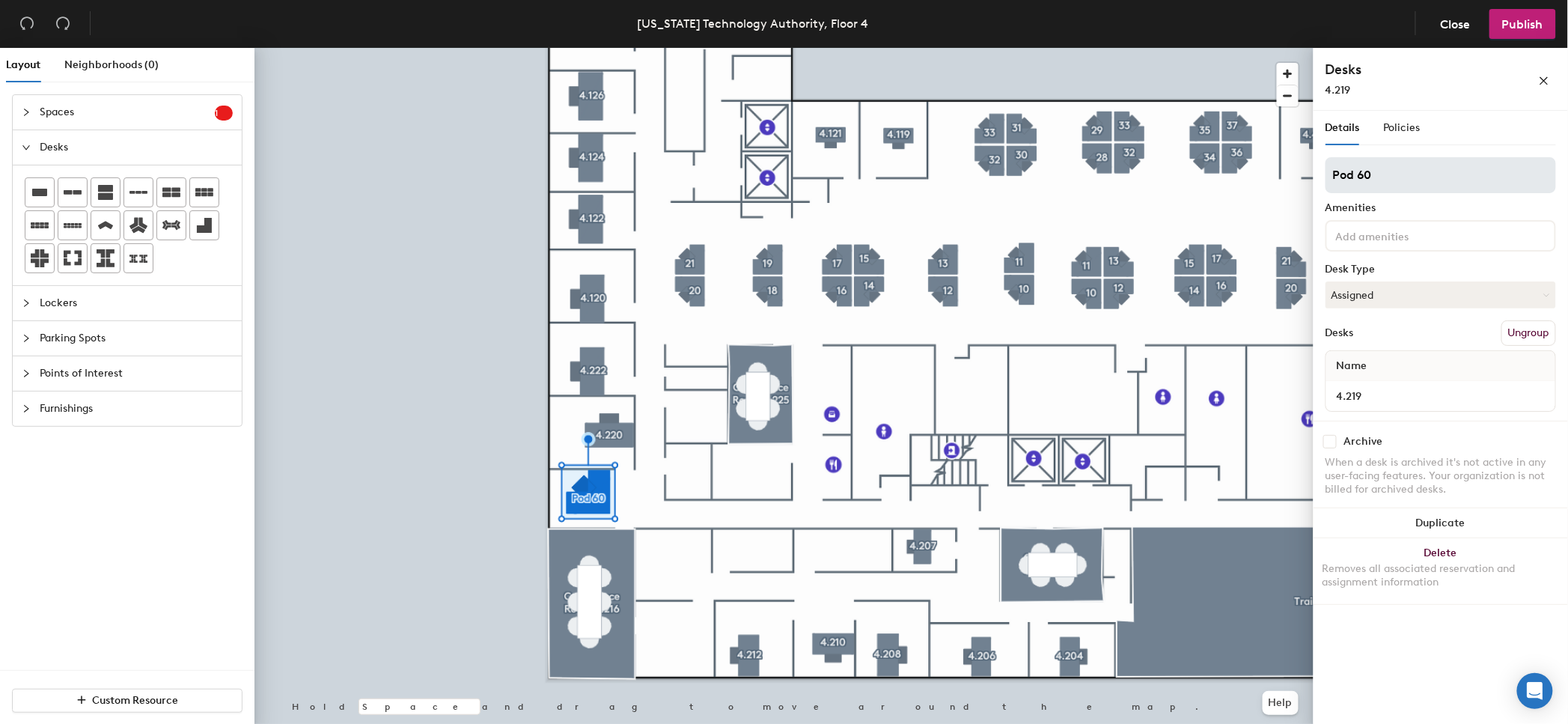
click at [1401, 177] on input "Pod 60" at bounding box center [1442, 175] width 231 height 36
type input "4.219"
click at [1423, 295] on button "Assigned" at bounding box center [1442, 295] width 231 height 27
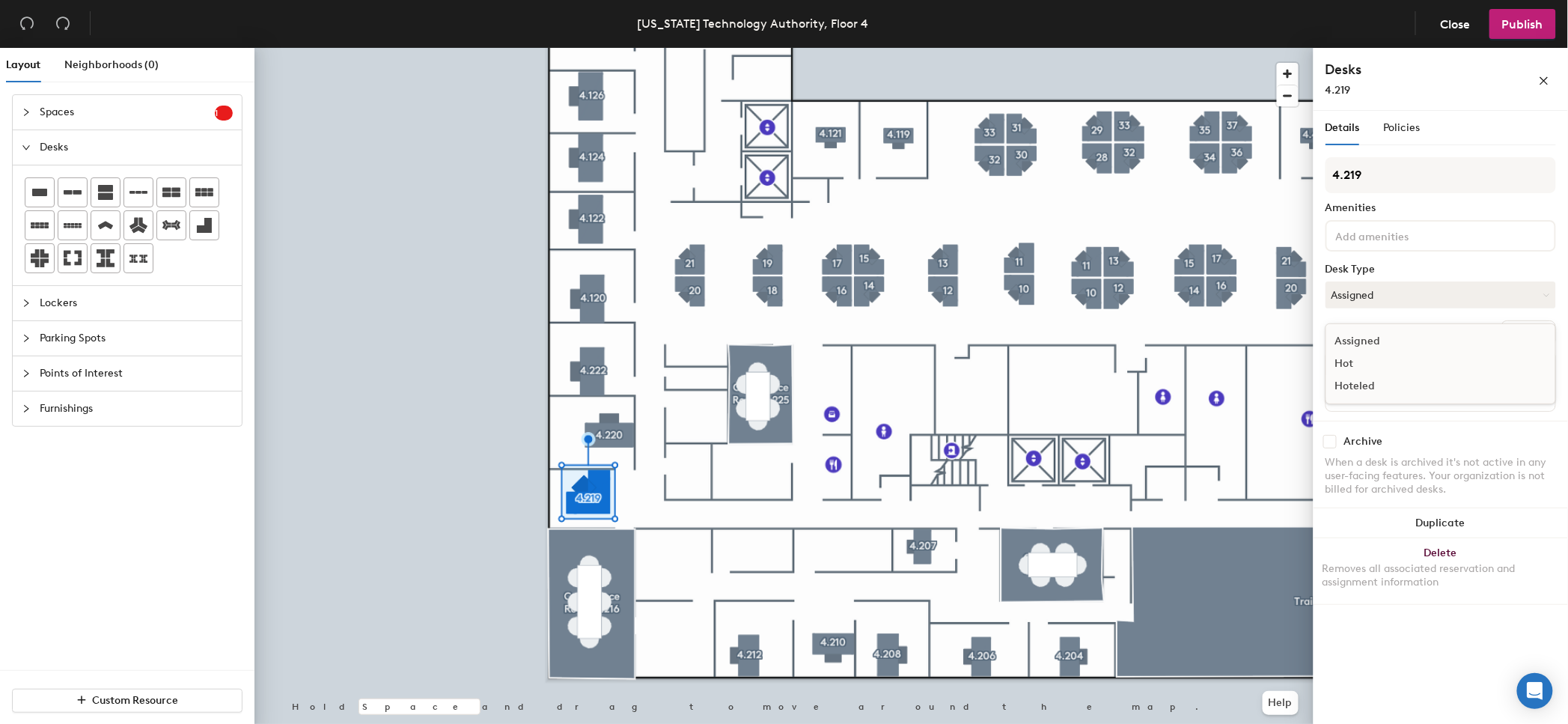
click at [1361, 384] on div "Hoteled" at bounding box center [1402, 386] width 149 height 22
click at [886, 48] on div at bounding box center [784, 48] width 1059 height 0
